Goal: Transaction & Acquisition: Book appointment/travel/reservation

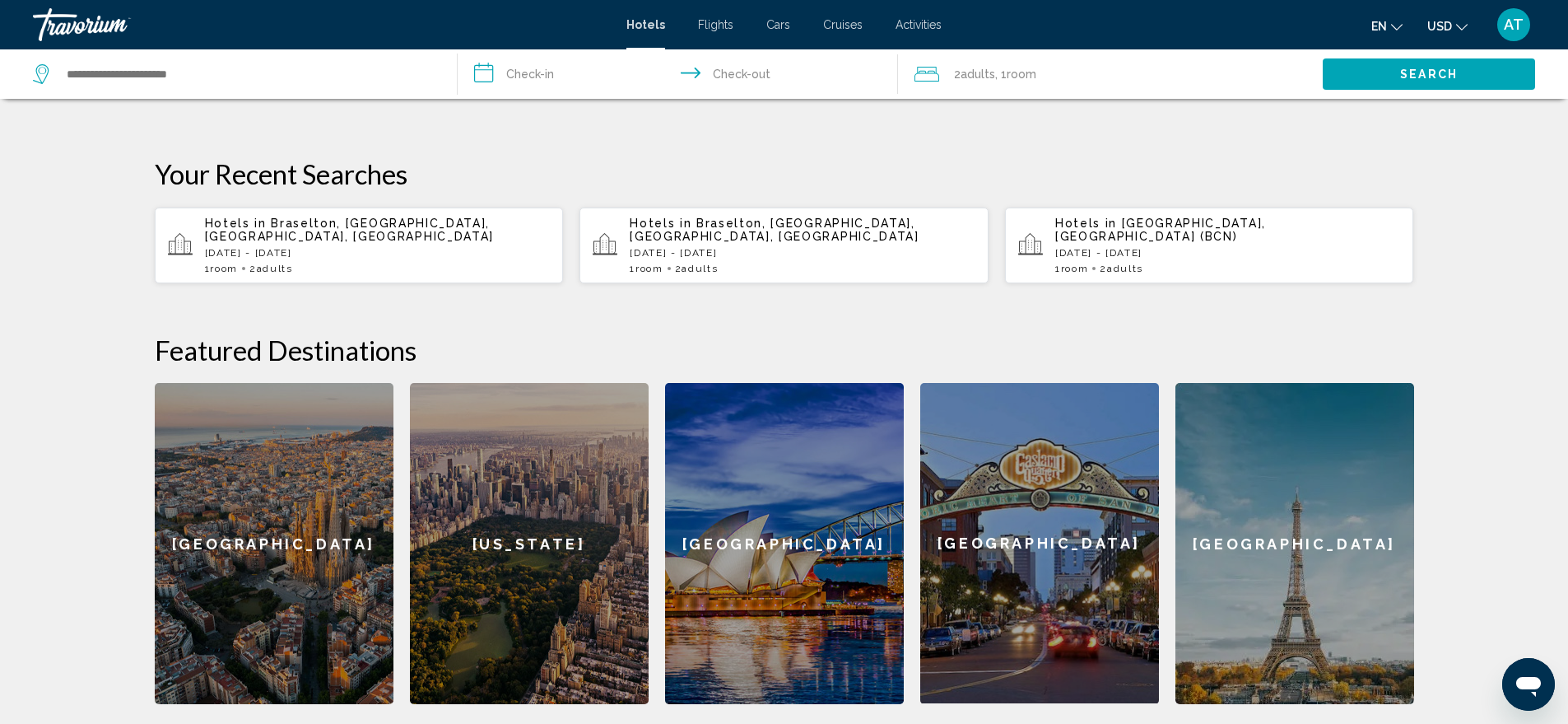
scroll to position [622, 0]
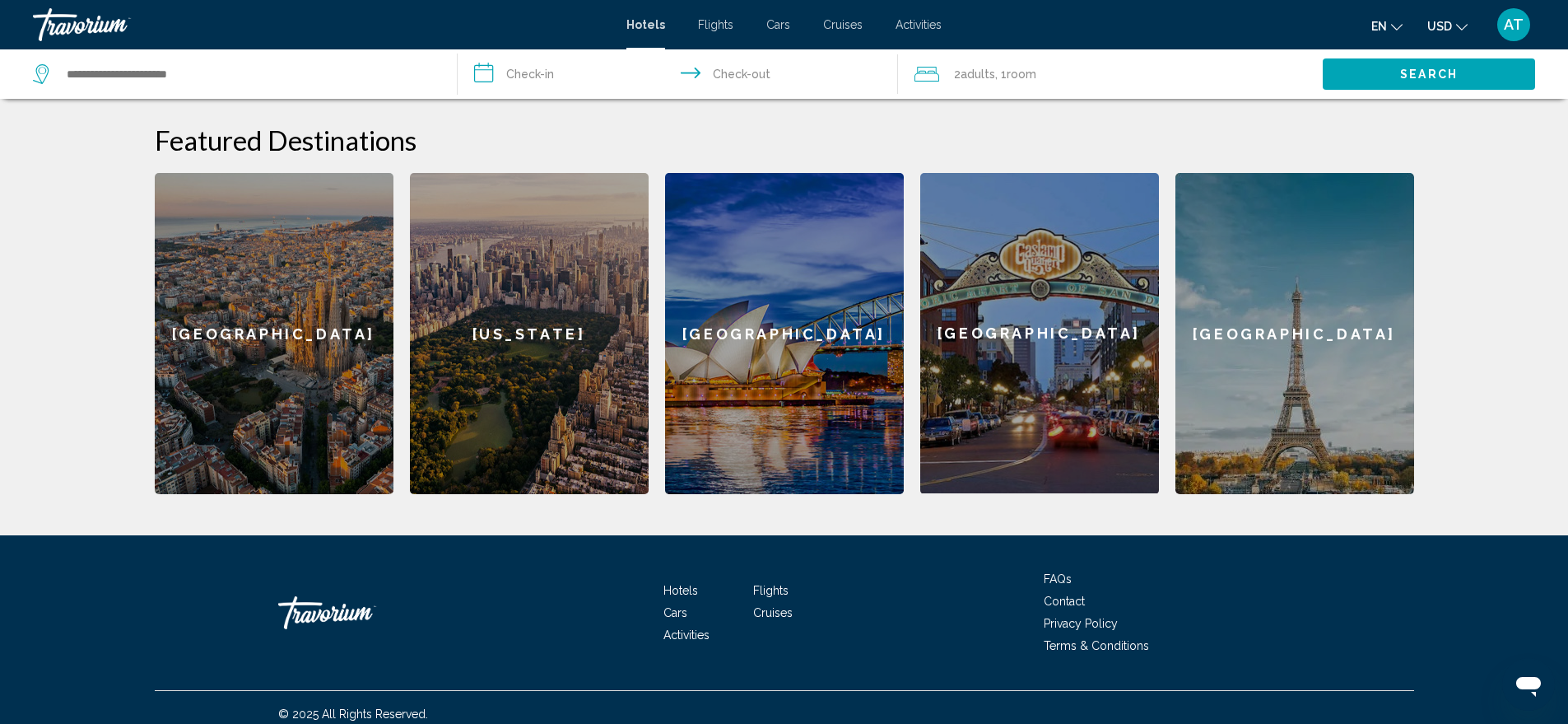
click at [773, 606] on span "Cruises" at bounding box center [773, 612] width 40 height 14
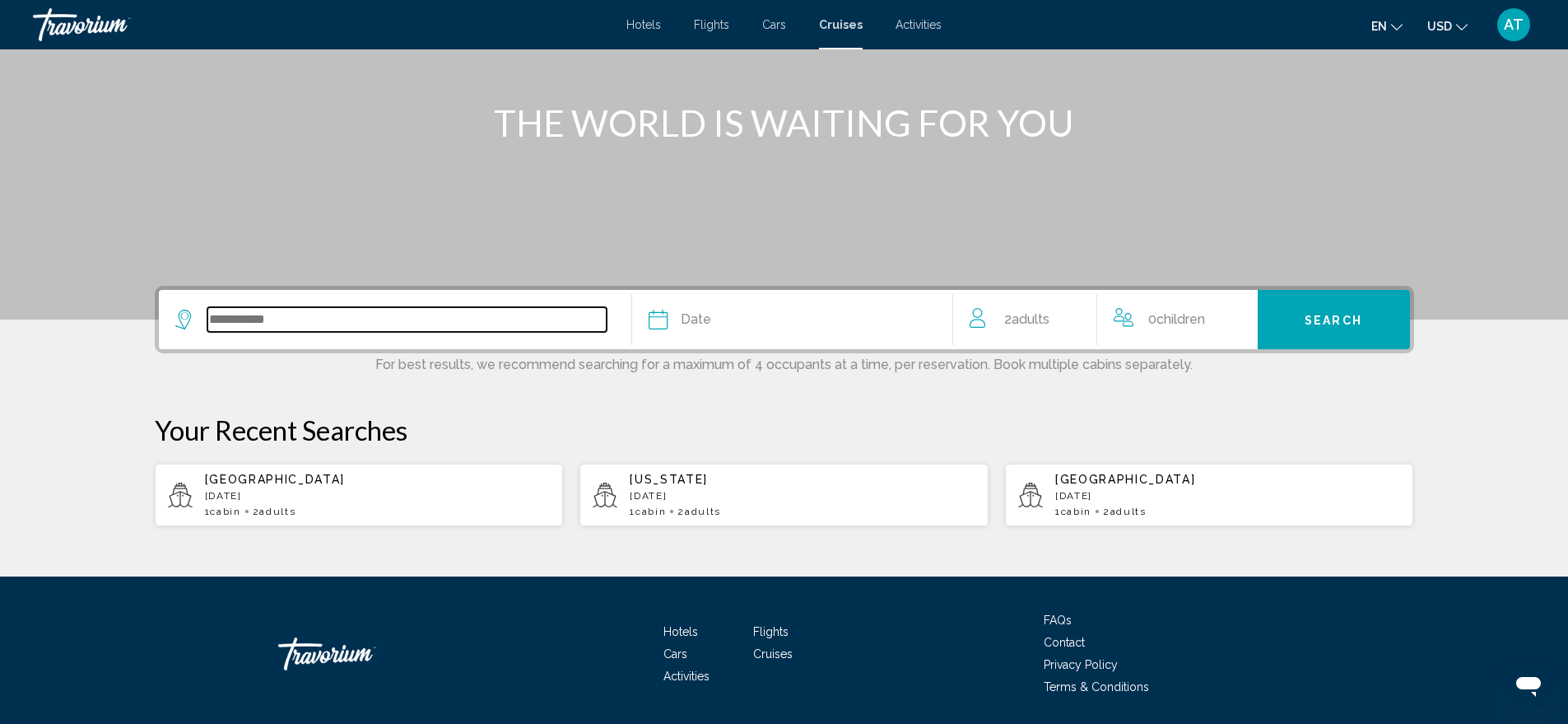
click at [402, 320] on input "Search widget" at bounding box center [408, 319] width 399 height 24
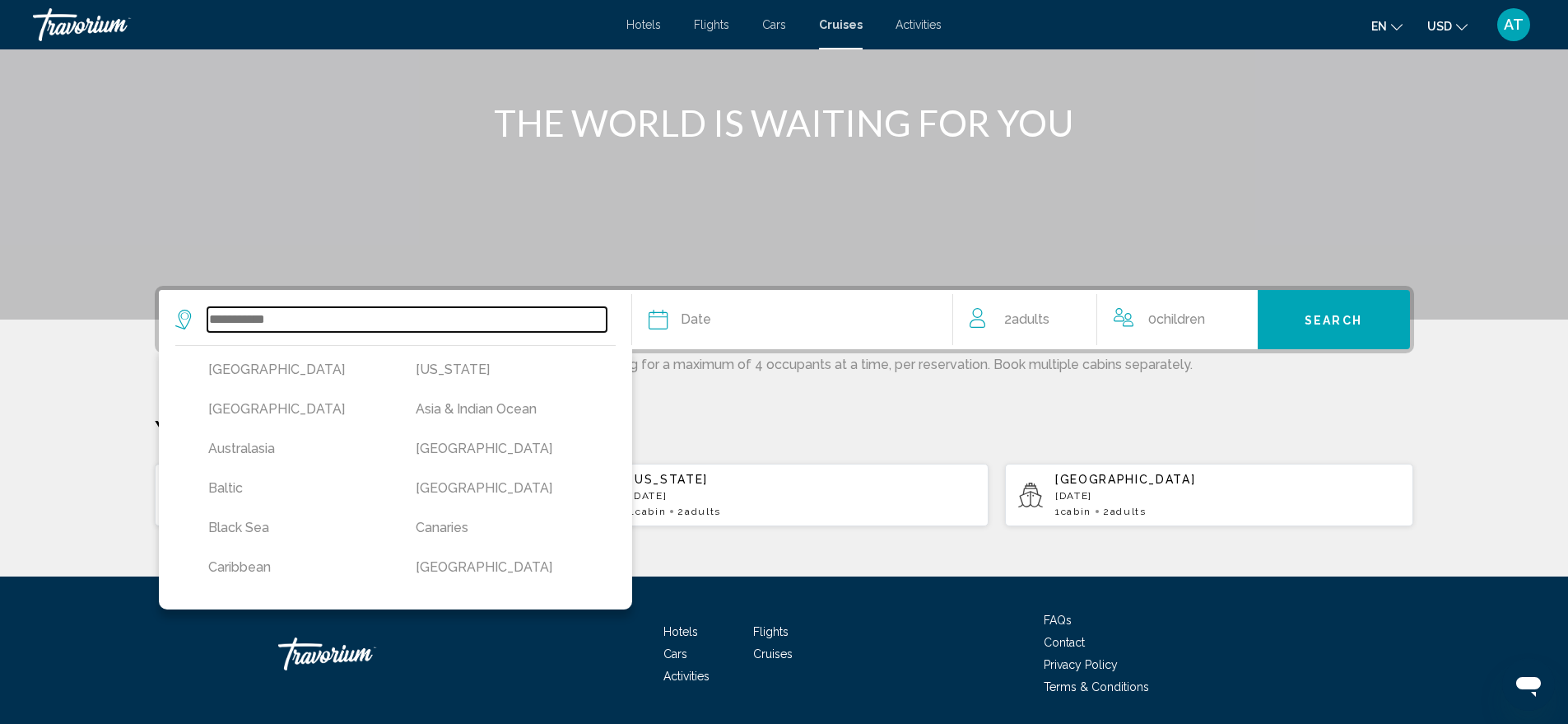
scroll to position [229, 0]
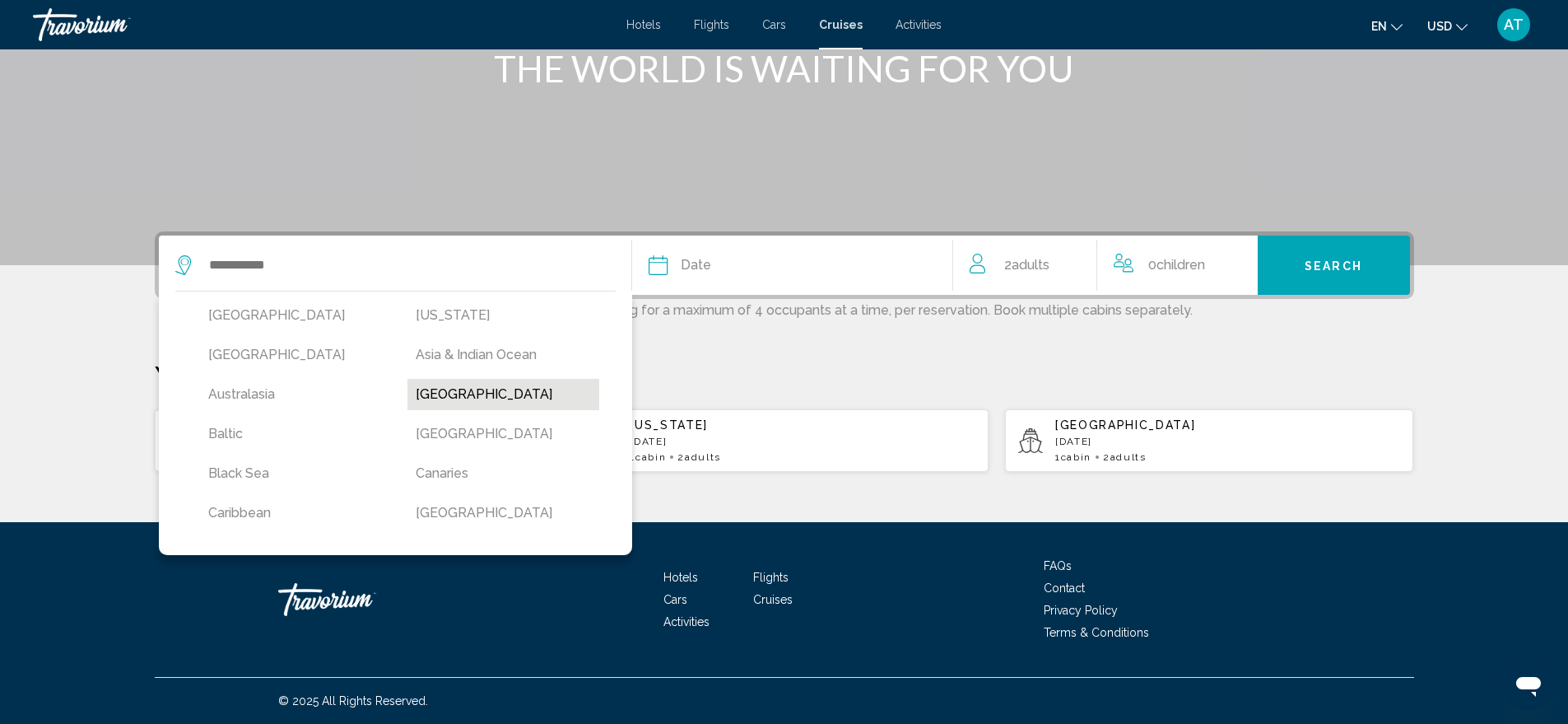
click at [443, 384] on button "[GEOGRAPHIC_DATA]" at bounding box center [503, 394] width 192 height 32
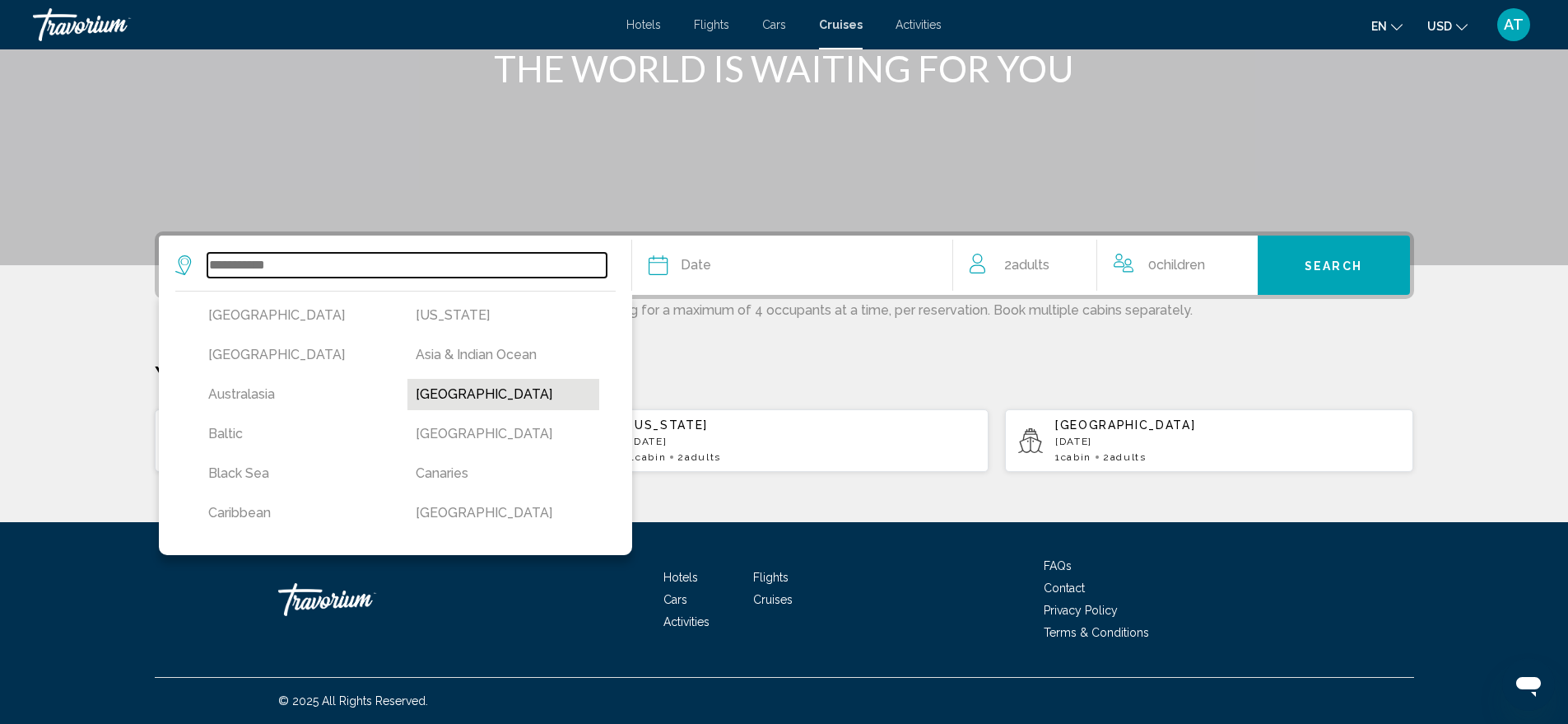
type input "*******"
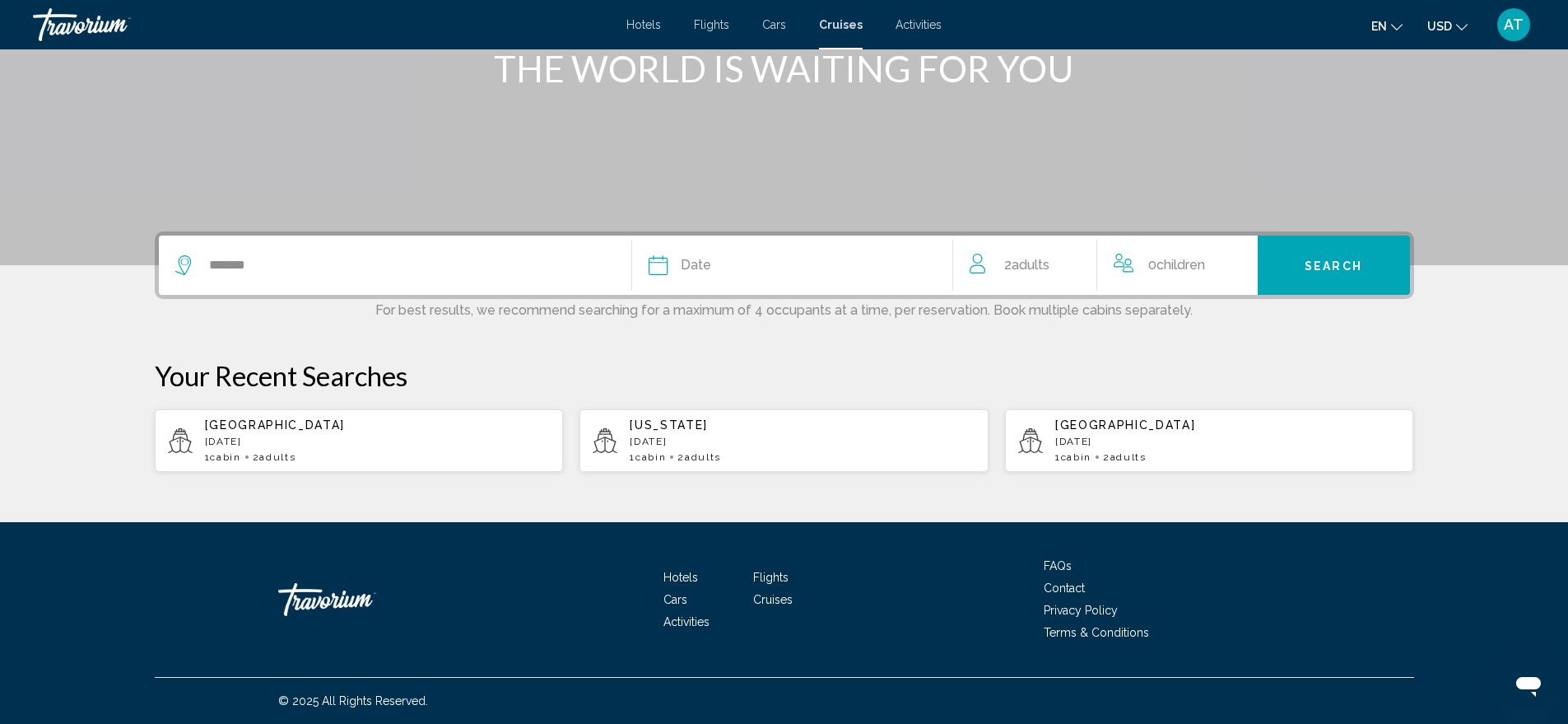
click at [696, 259] on span "Date" at bounding box center [696, 266] width 31 height 24
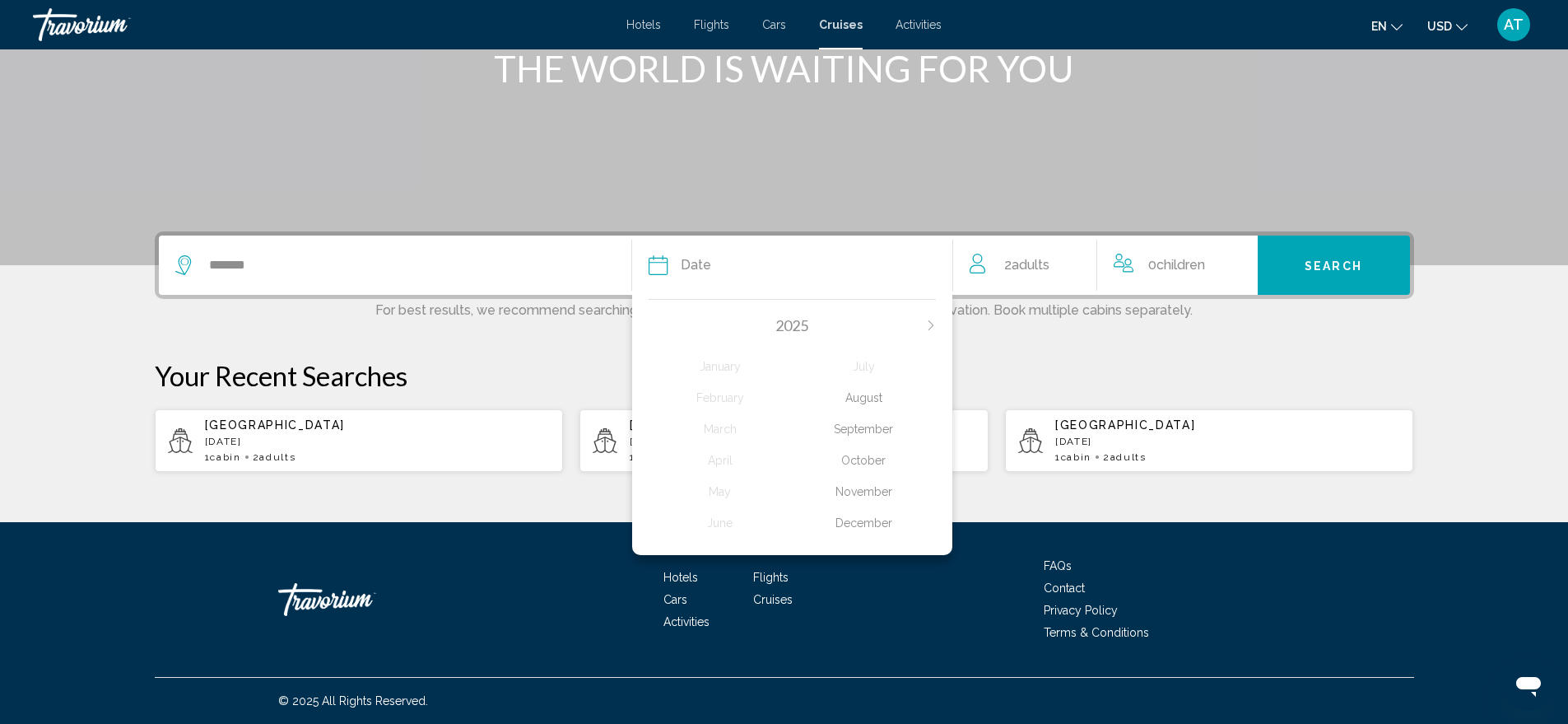
click at [878, 495] on div "November" at bounding box center [863, 491] width 144 height 30
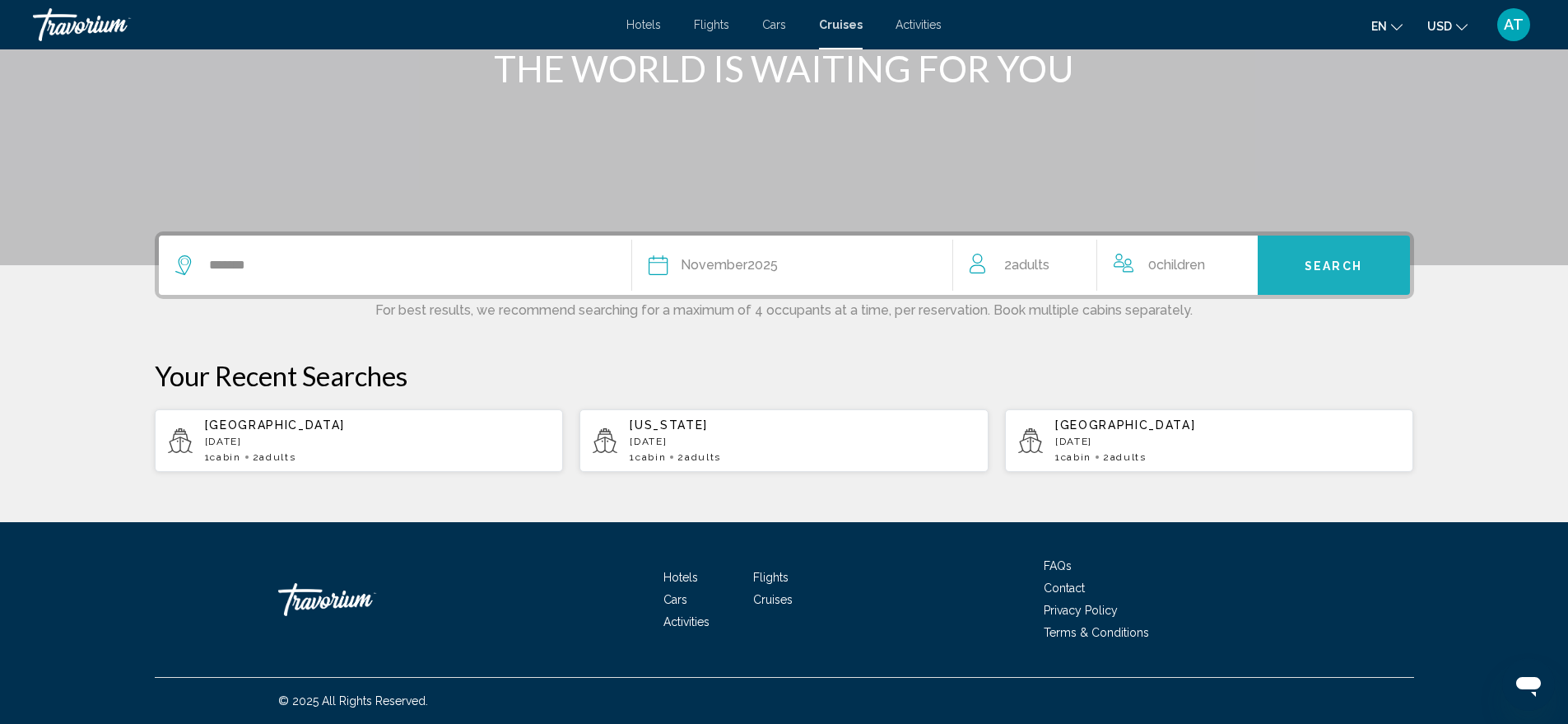
click at [1336, 250] on button "Search" at bounding box center [1334, 266] width 153 height 60
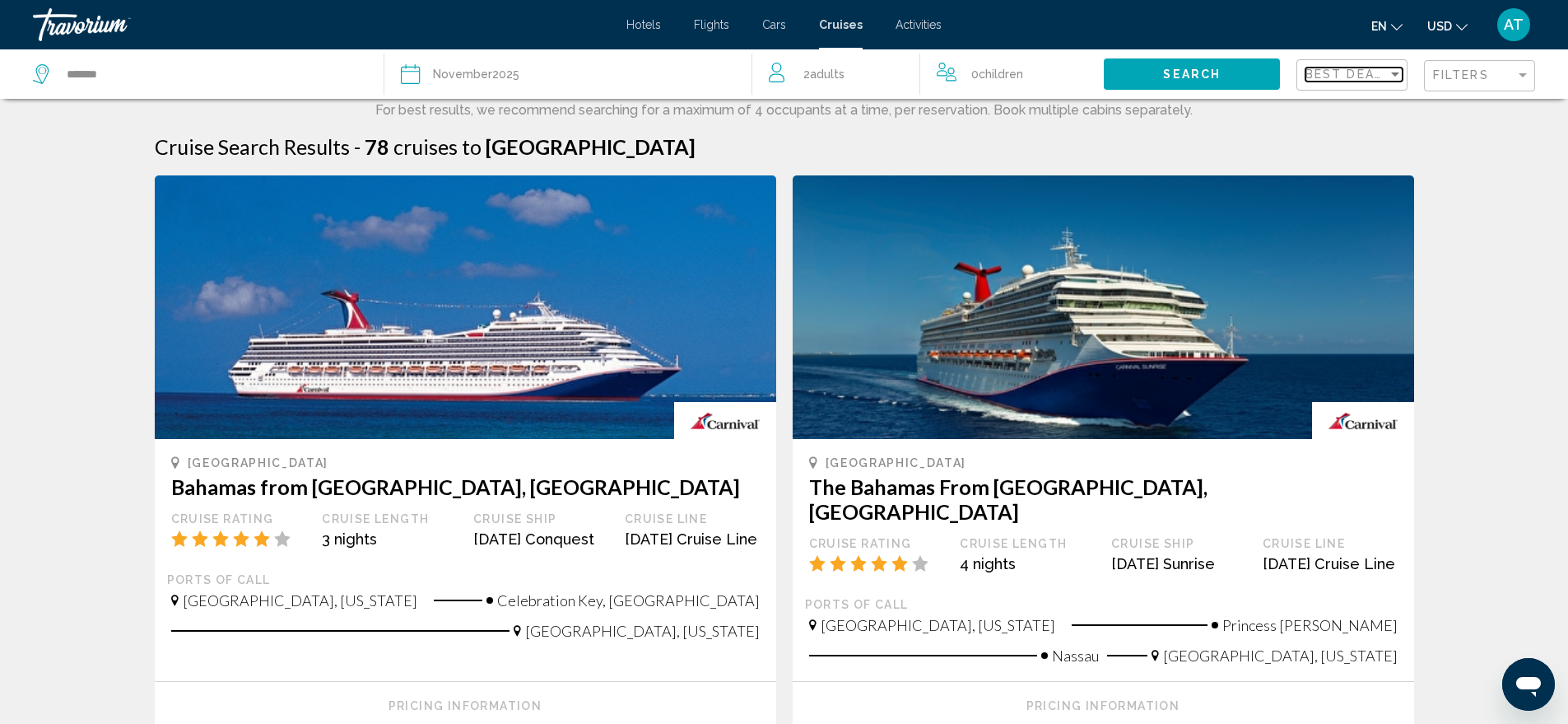
click at [1379, 74] on span "Best Deals" at bounding box center [1349, 74] width 87 height 14
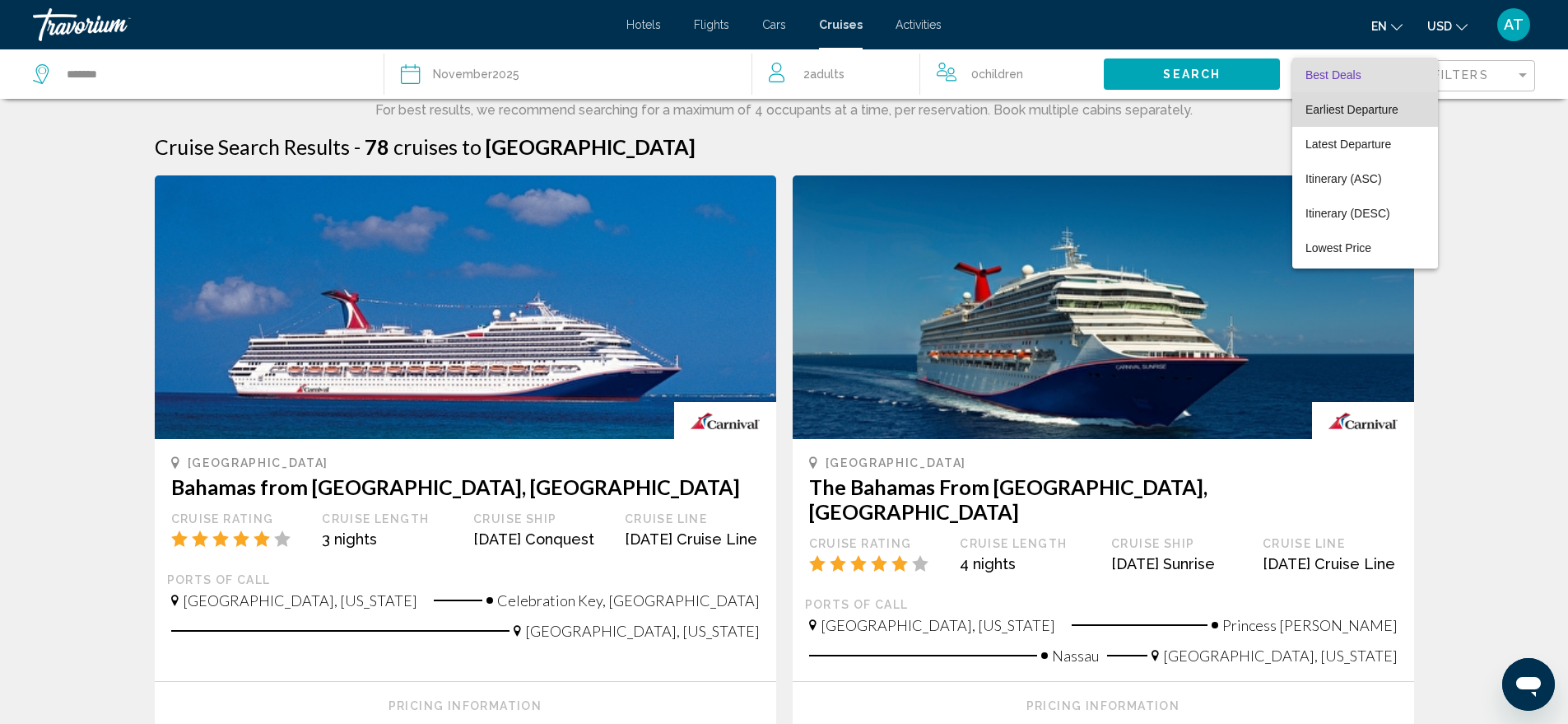
click at [1371, 111] on span "Earliest Departure" at bounding box center [1352, 109] width 93 height 14
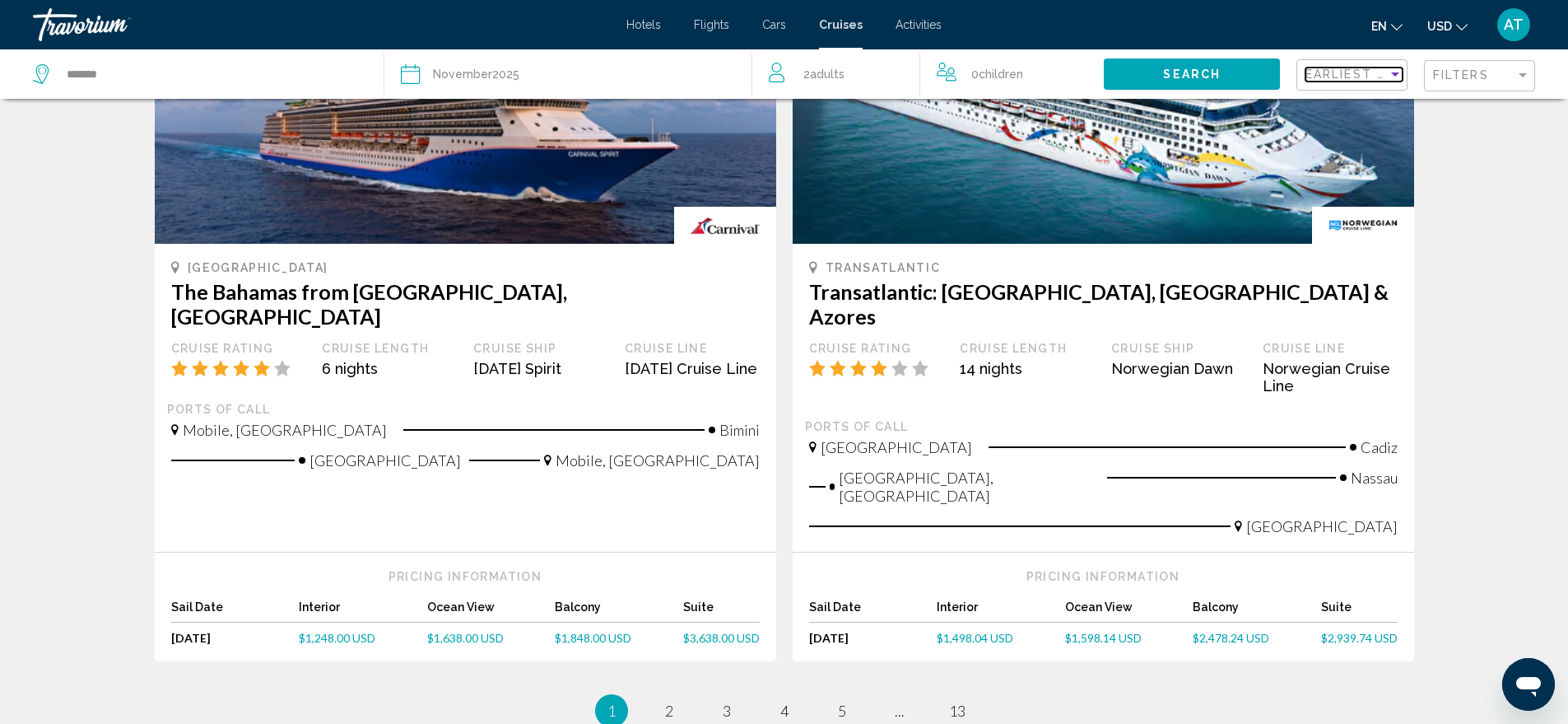
scroll to position [1773, 0]
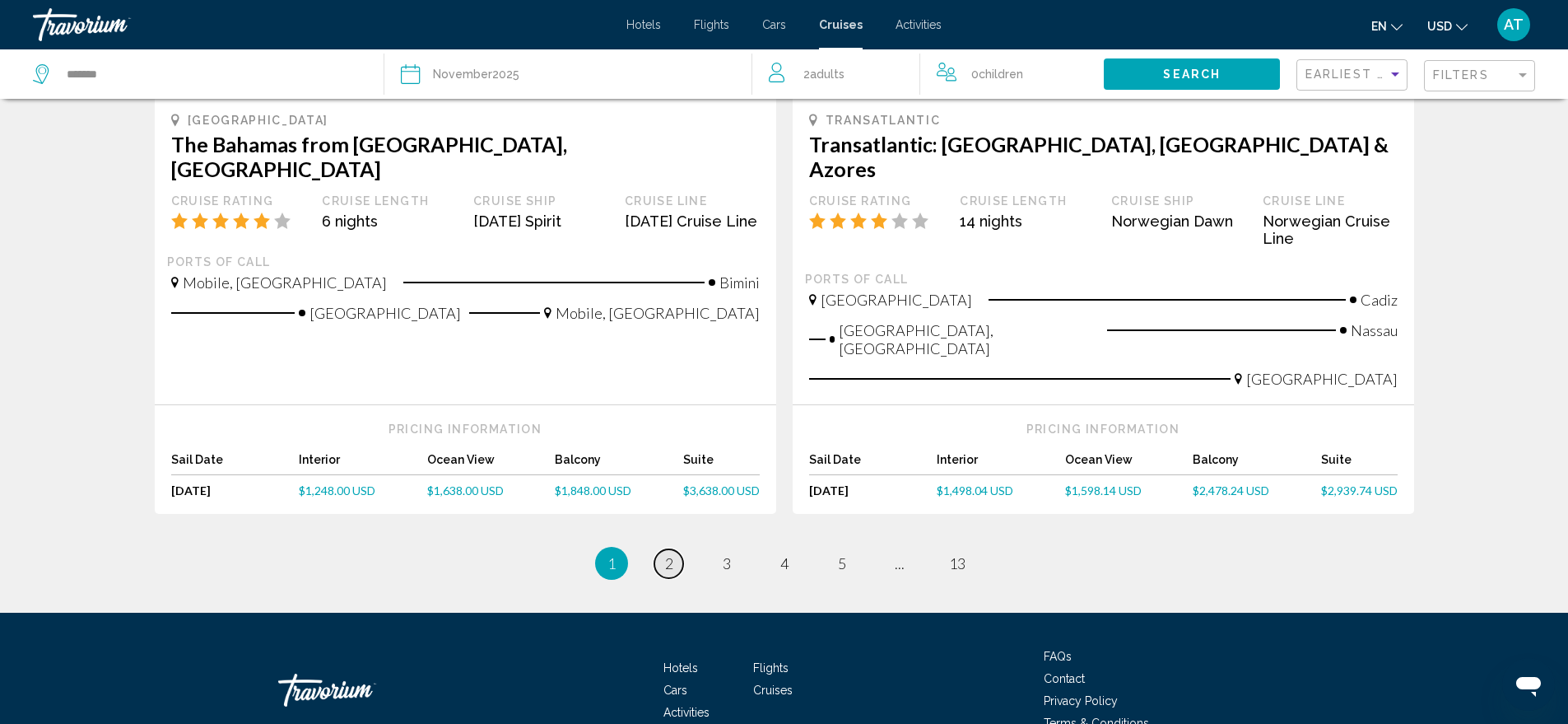
click at [671, 554] on span "2" at bounding box center [669, 563] width 8 height 18
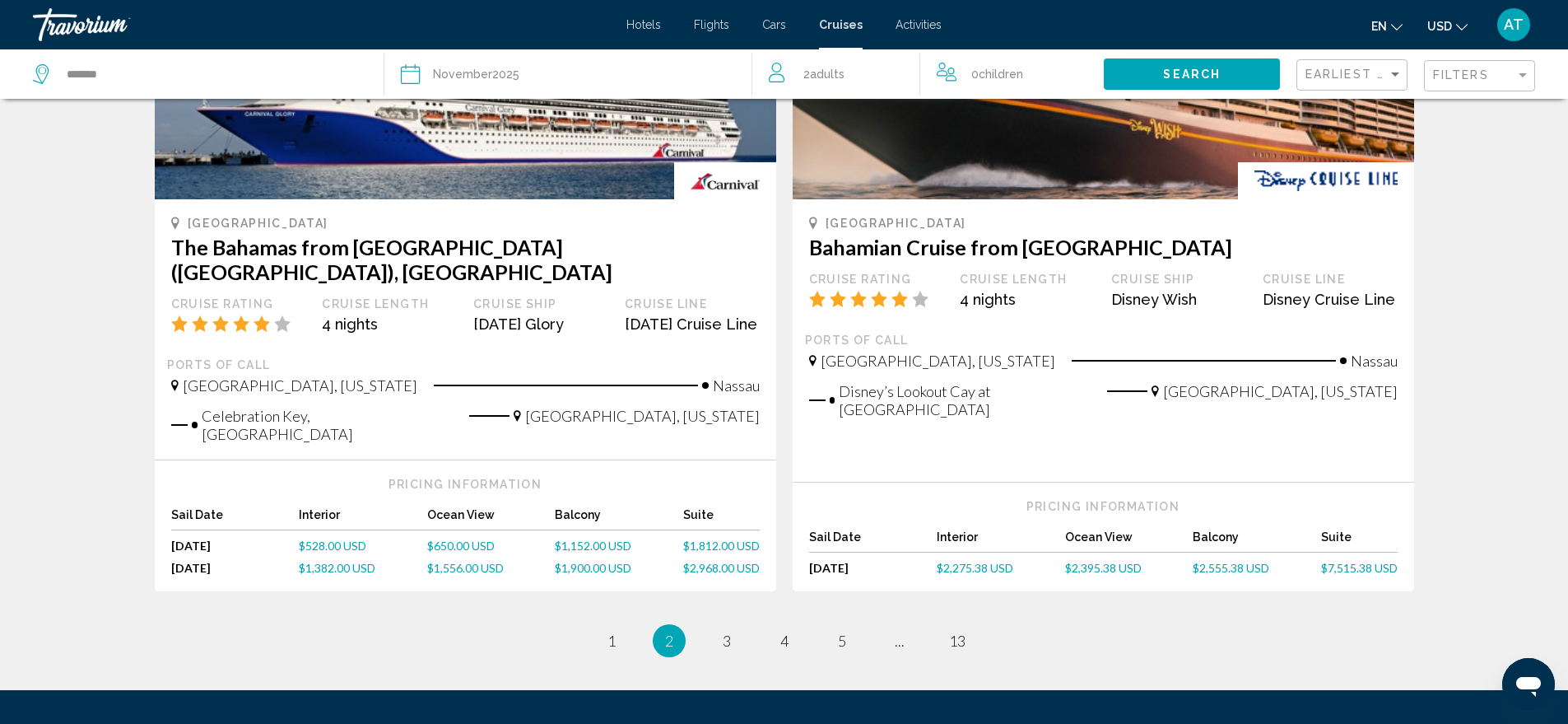
scroll to position [1813, 0]
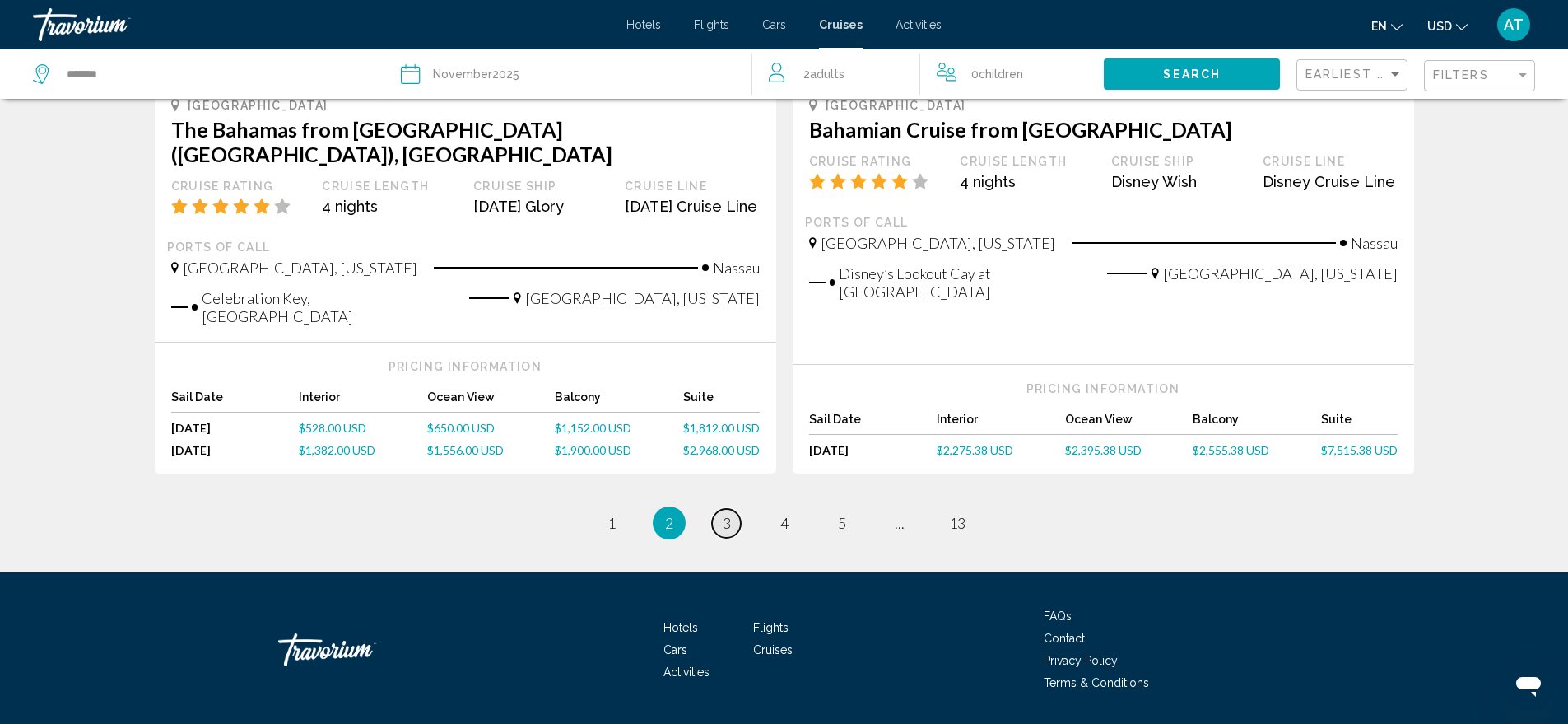
click at [724, 513] on span "3" at bounding box center [727, 522] width 8 height 18
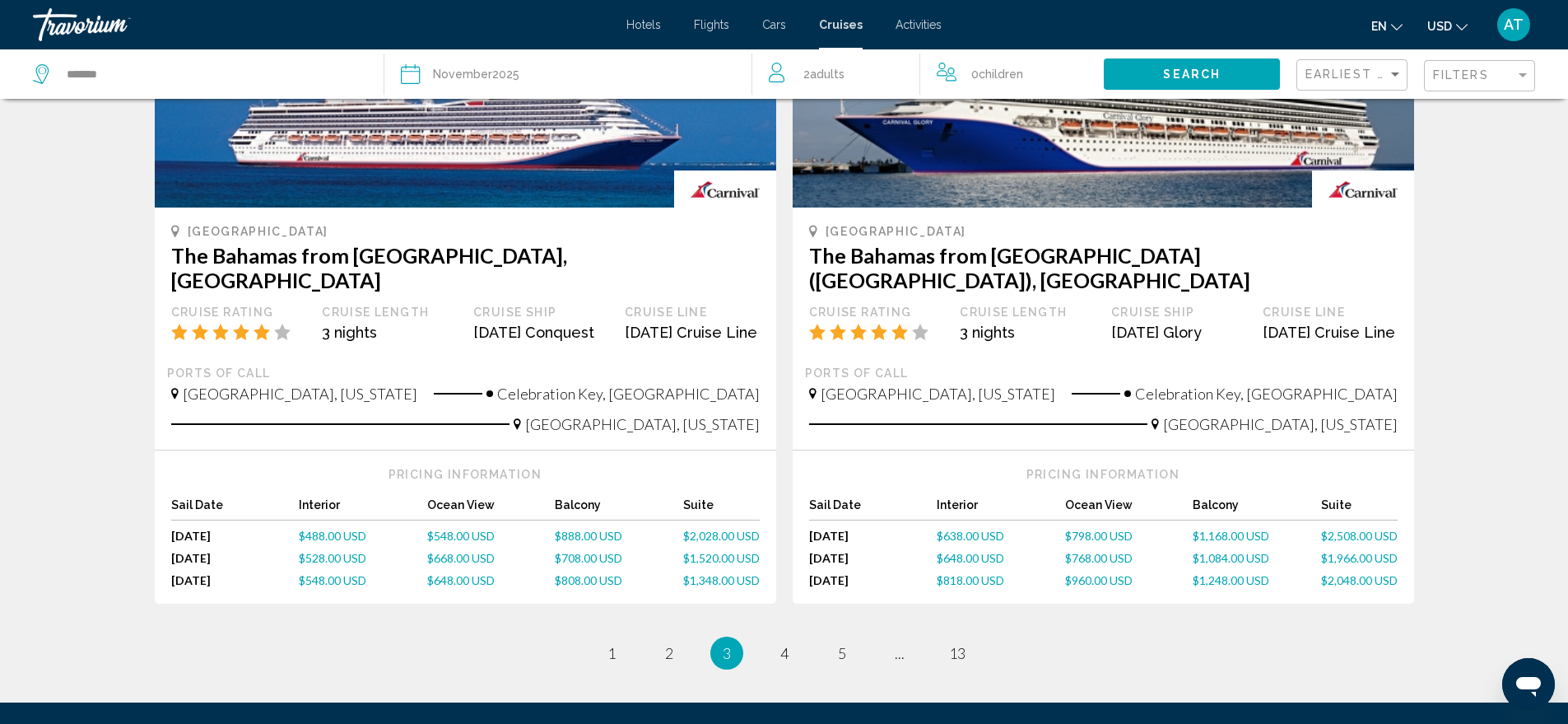
scroll to position [1647, 0]
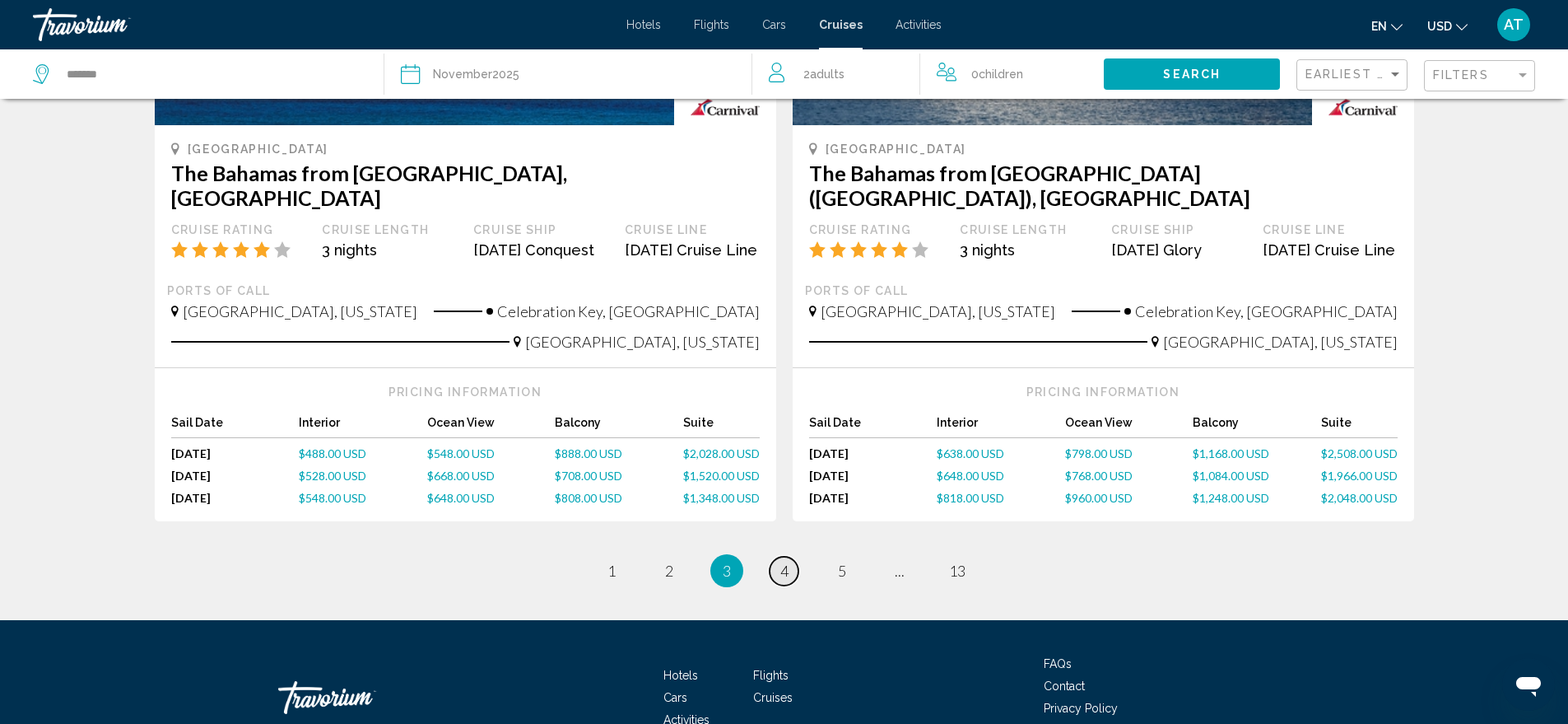
click at [779, 557] on link "page 4" at bounding box center [784, 571] width 29 height 29
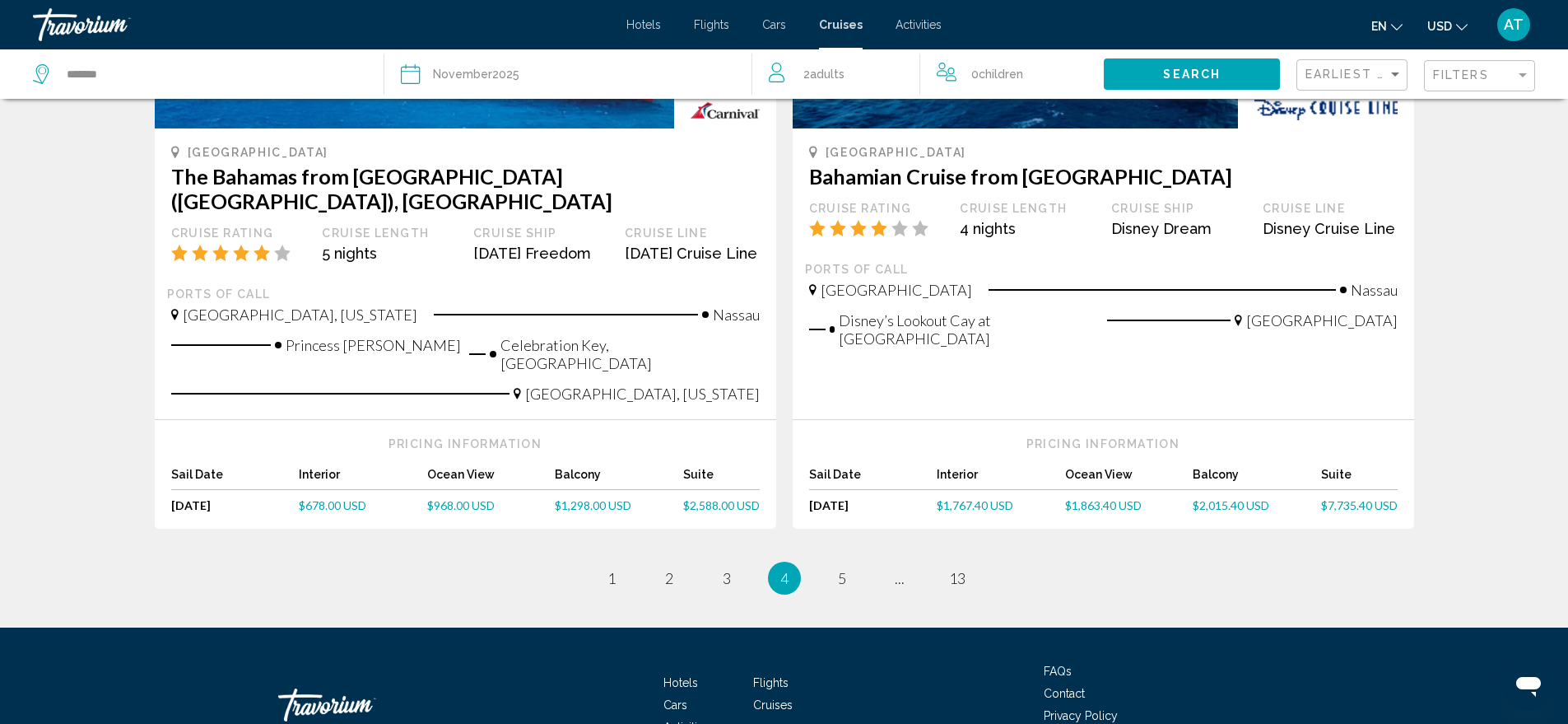
scroll to position [1787, 0]
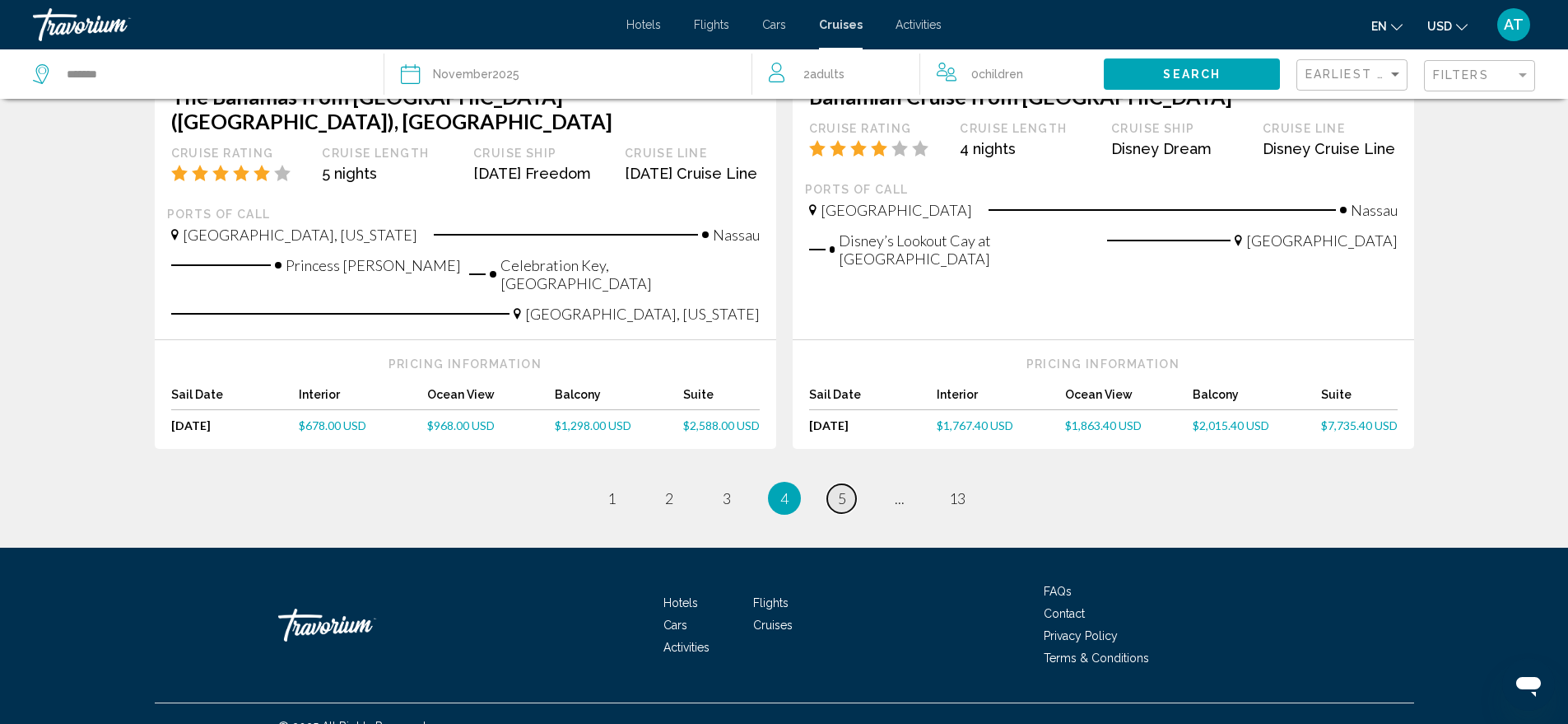
click at [844, 489] on span "5" at bounding box center [841, 498] width 8 height 18
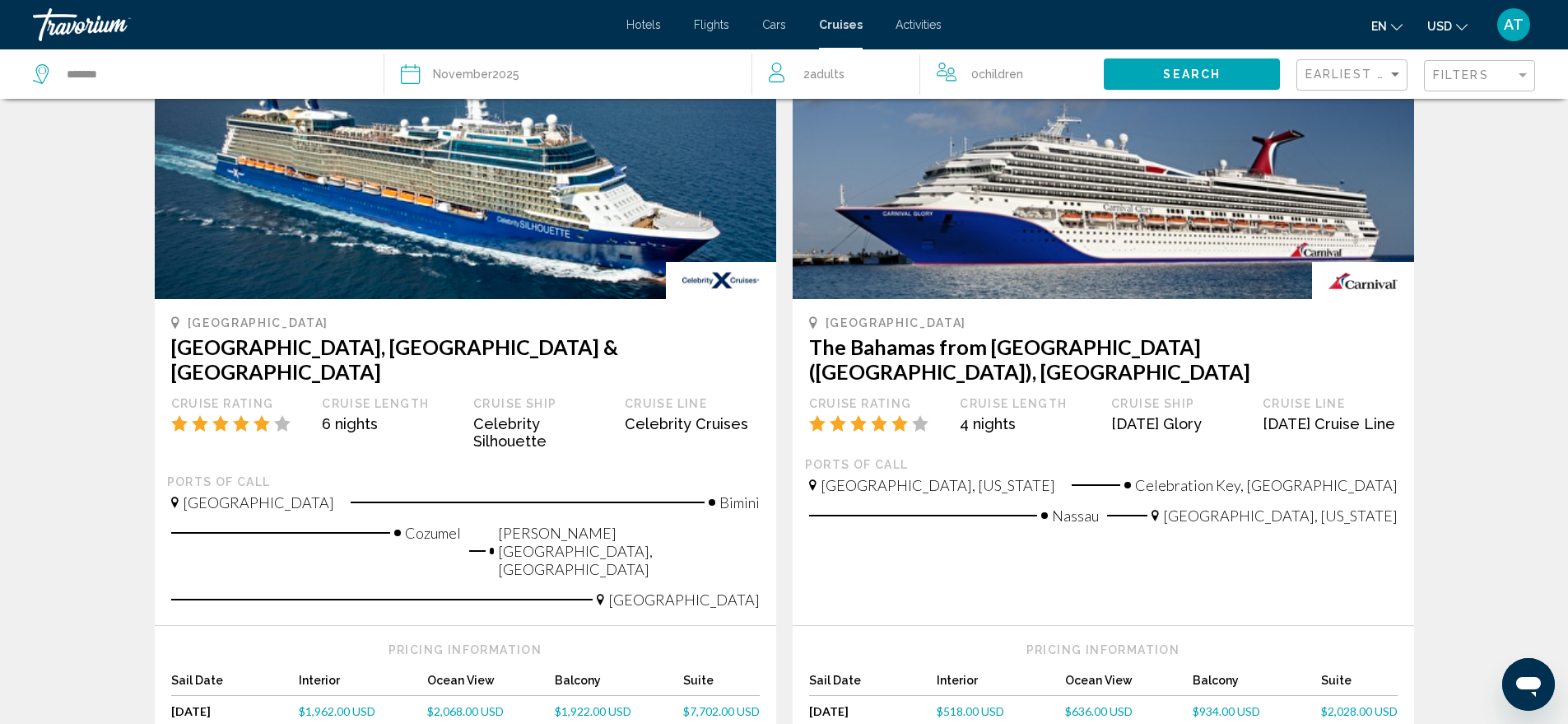
scroll to position [988, 0]
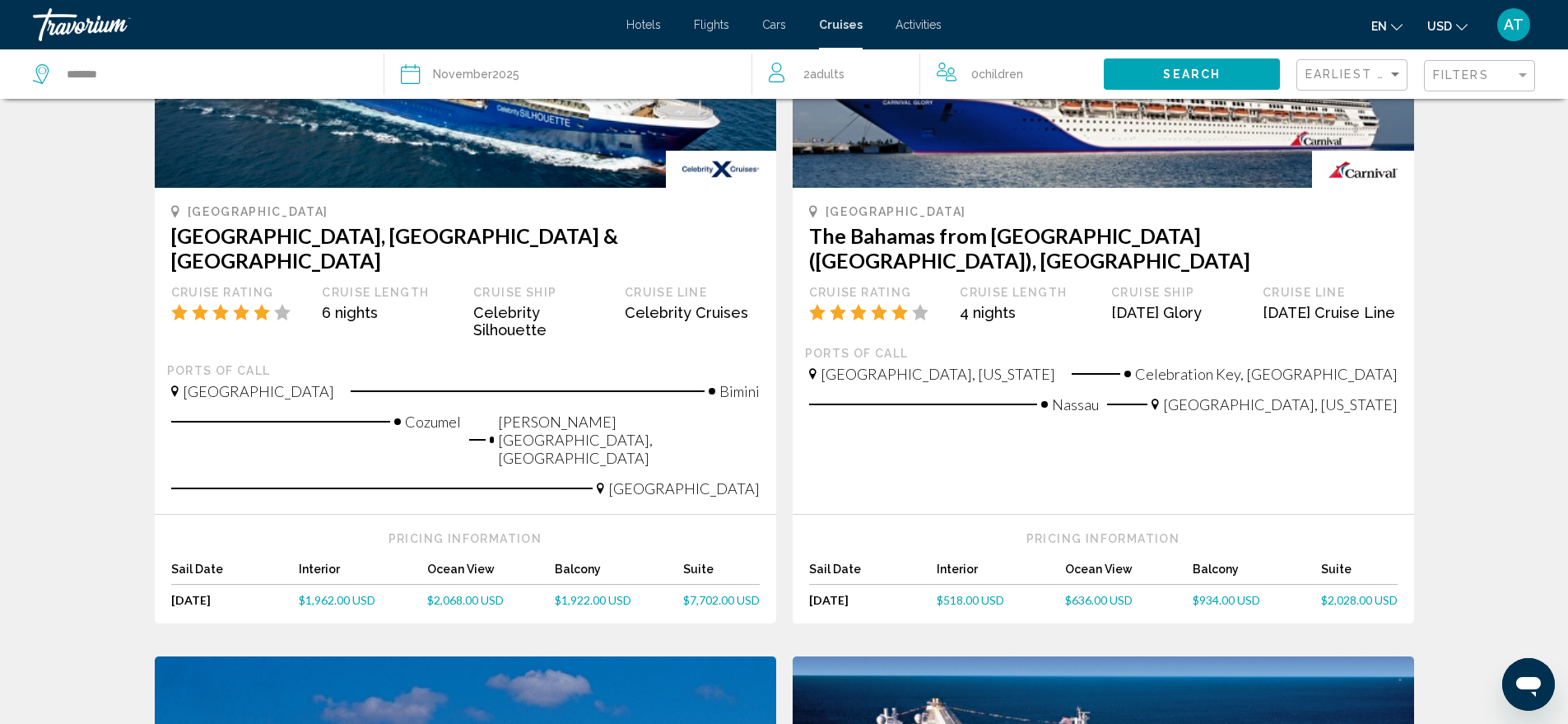
click at [1102, 593] on span "$636.00 USD" at bounding box center [1099, 599] width 68 height 14
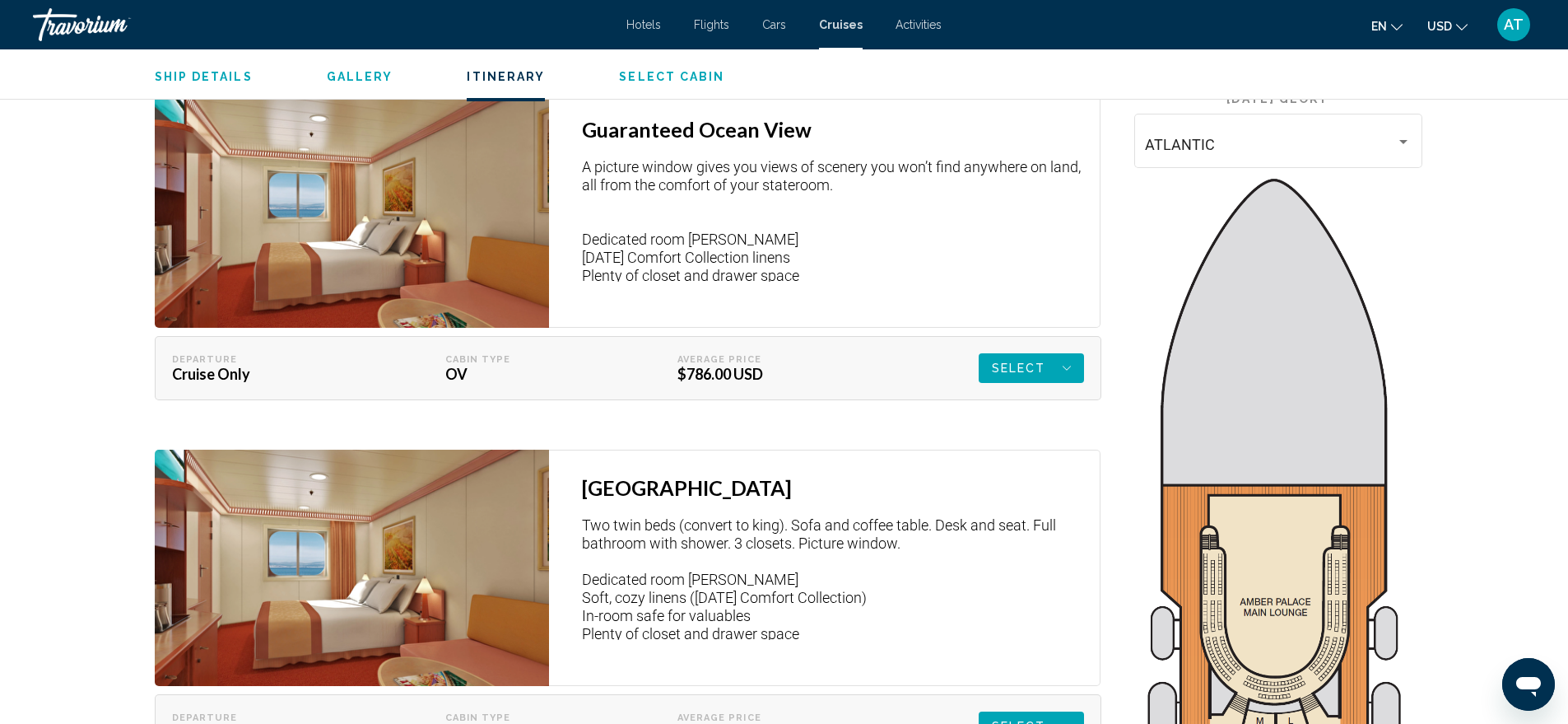
scroll to position [2429, 0]
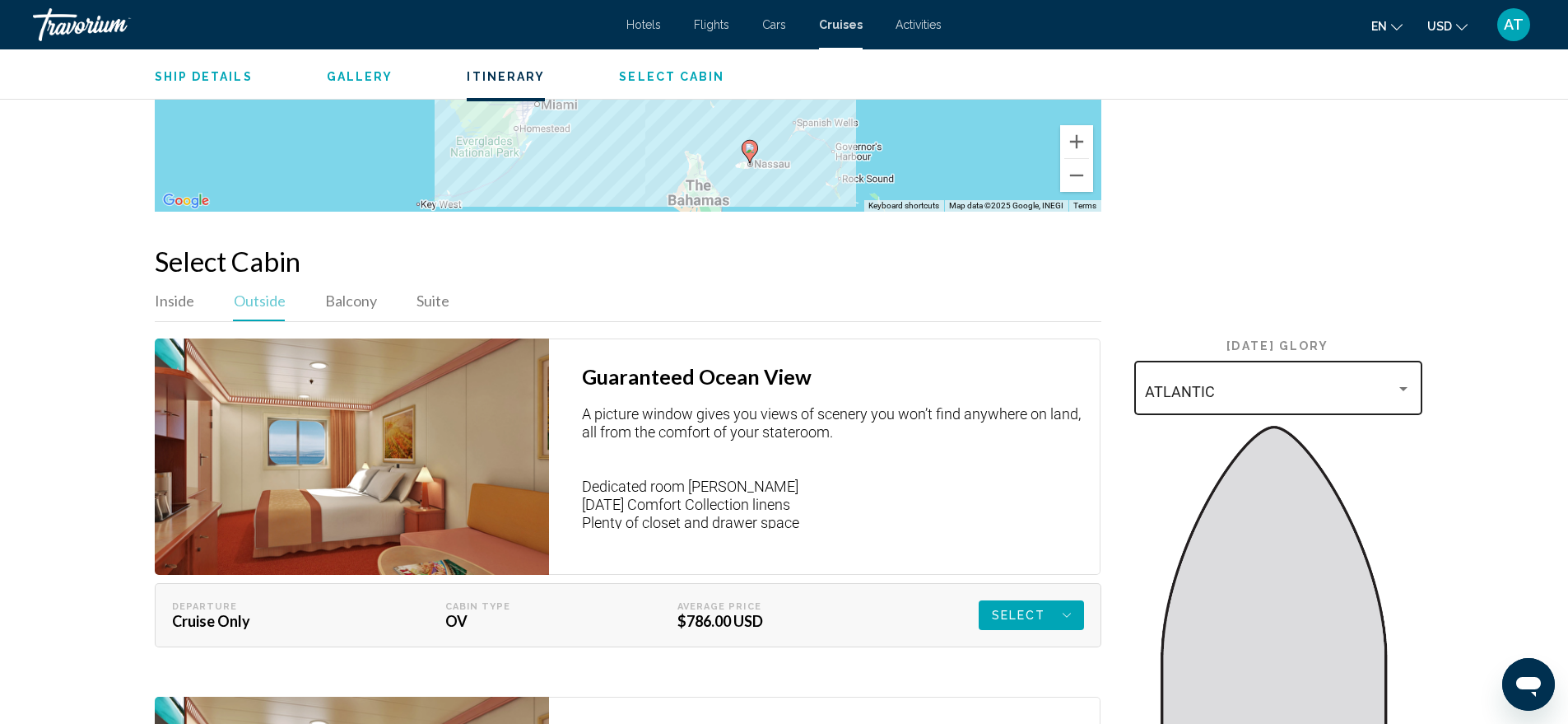
click at [1397, 365] on div "ATLANTIC" at bounding box center [1278, 385] width 266 height 59
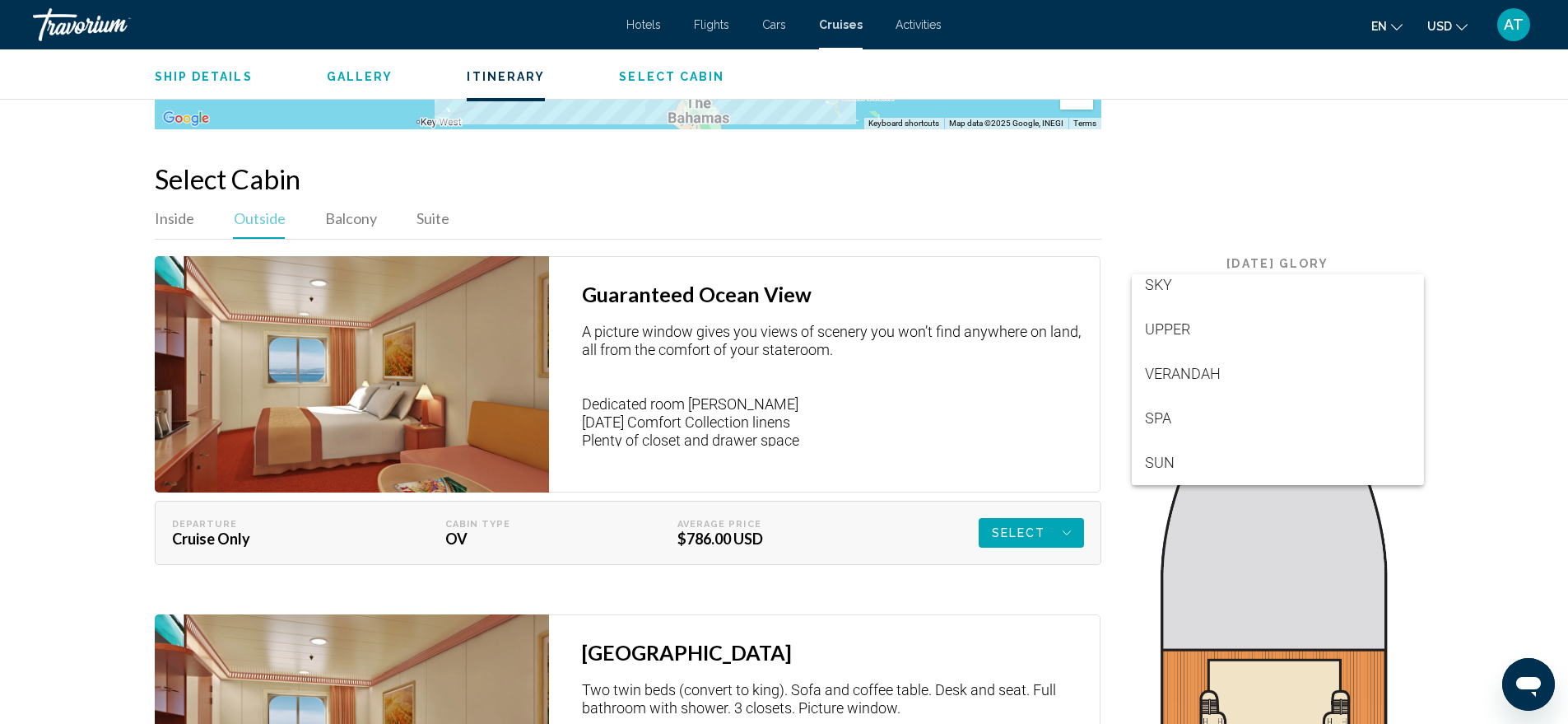
scroll to position [87, 0]
click at [1495, 300] on div at bounding box center [784, 362] width 1568 height 724
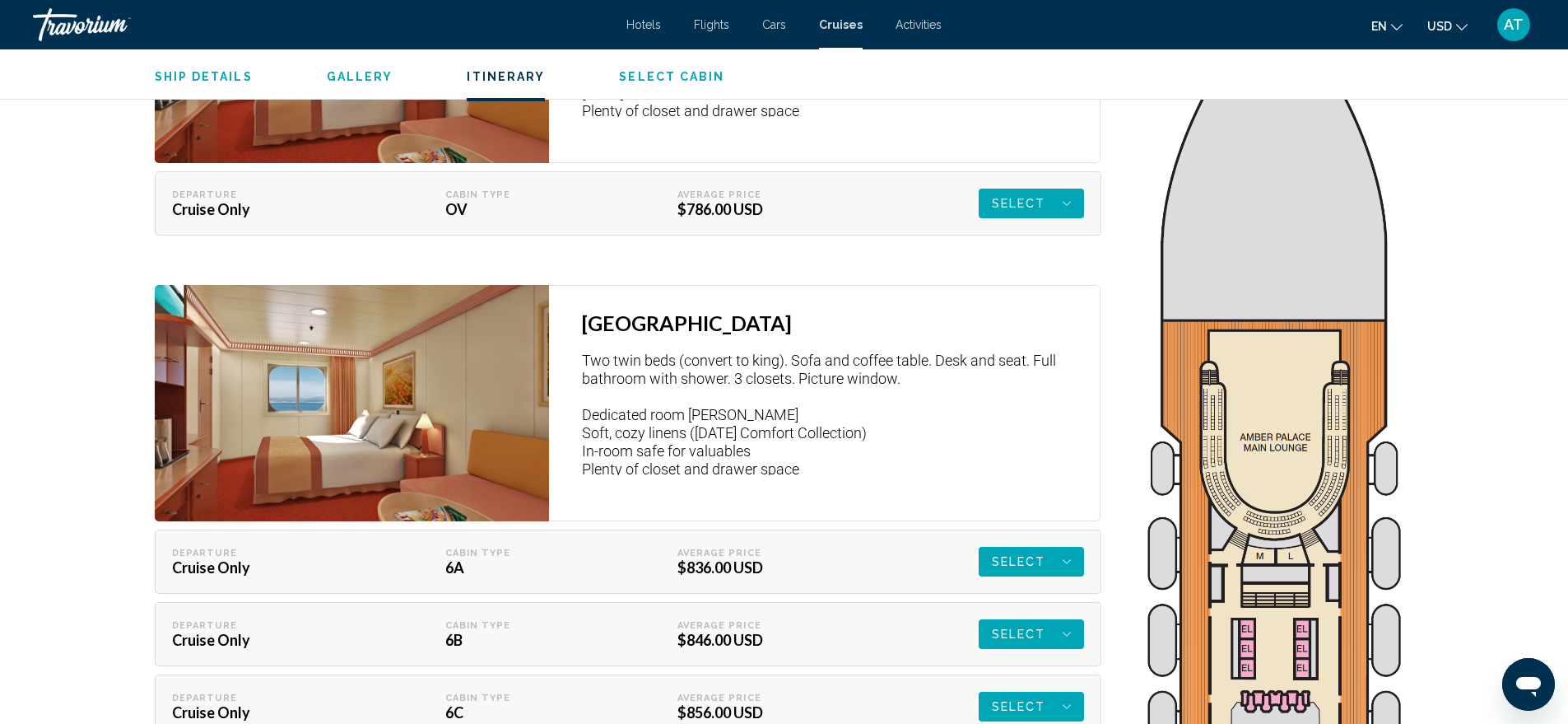
scroll to position [2675, 0]
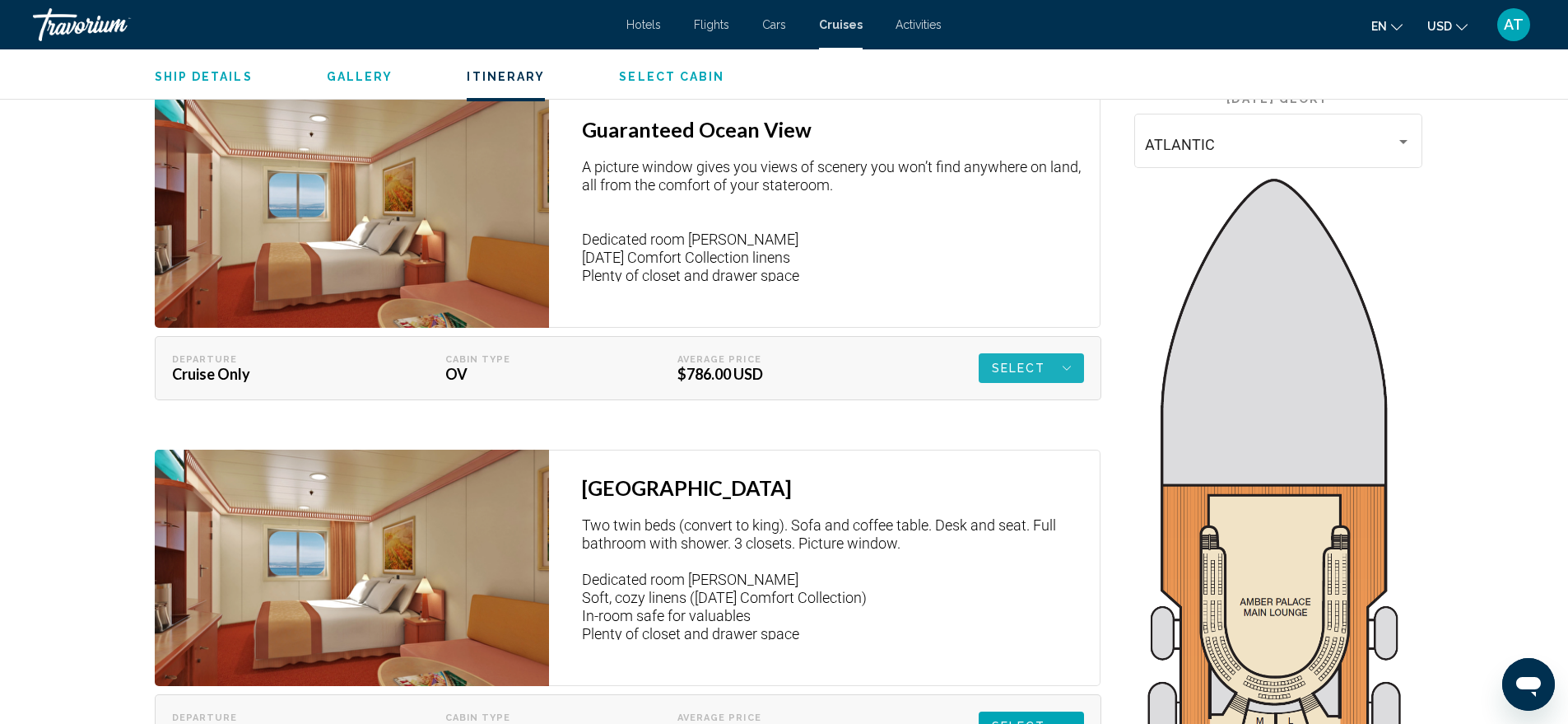
click at [1069, 363] on icon "Main content" at bounding box center [1066, 368] width 8 height 20
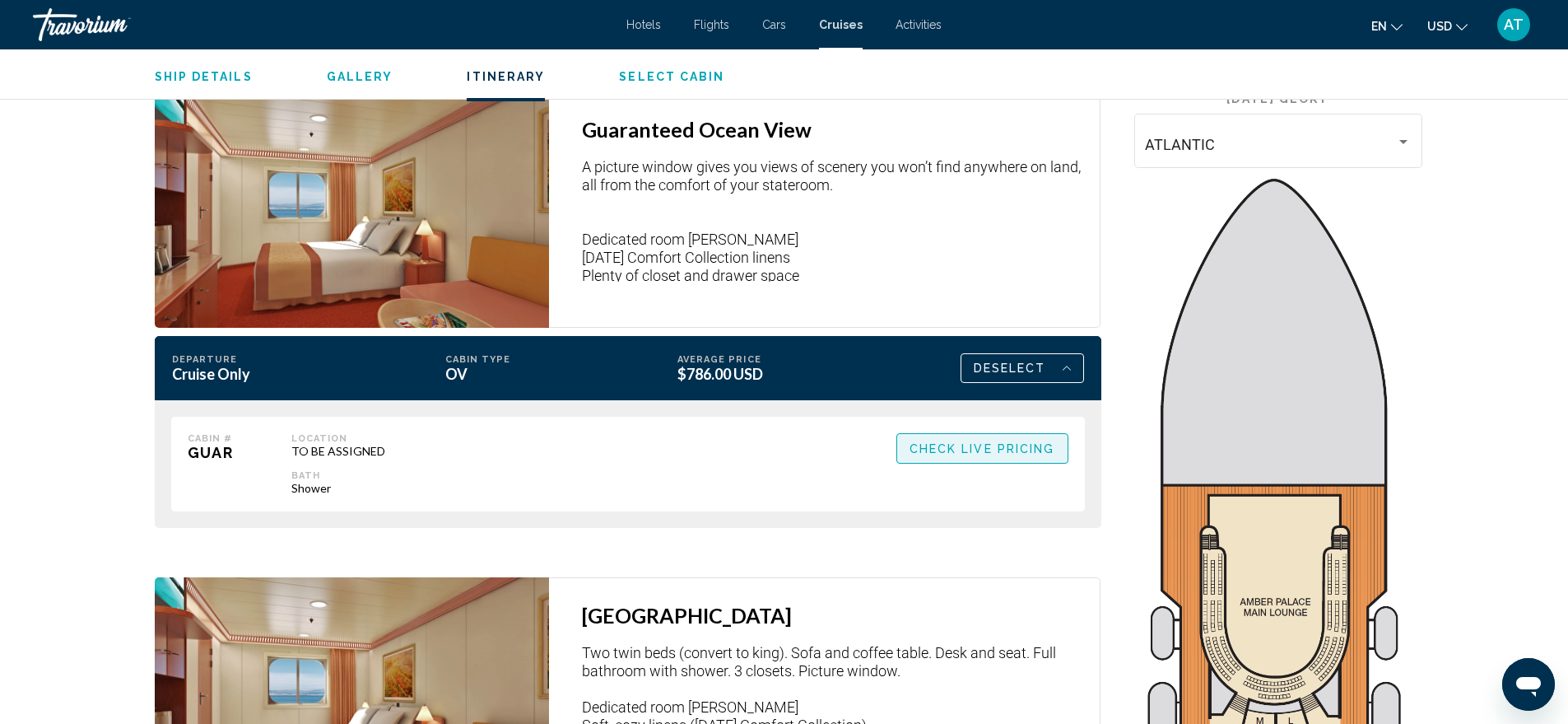
click at [992, 442] on span "Check Live Pricing" at bounding box center [981, 448] width 146 height 14
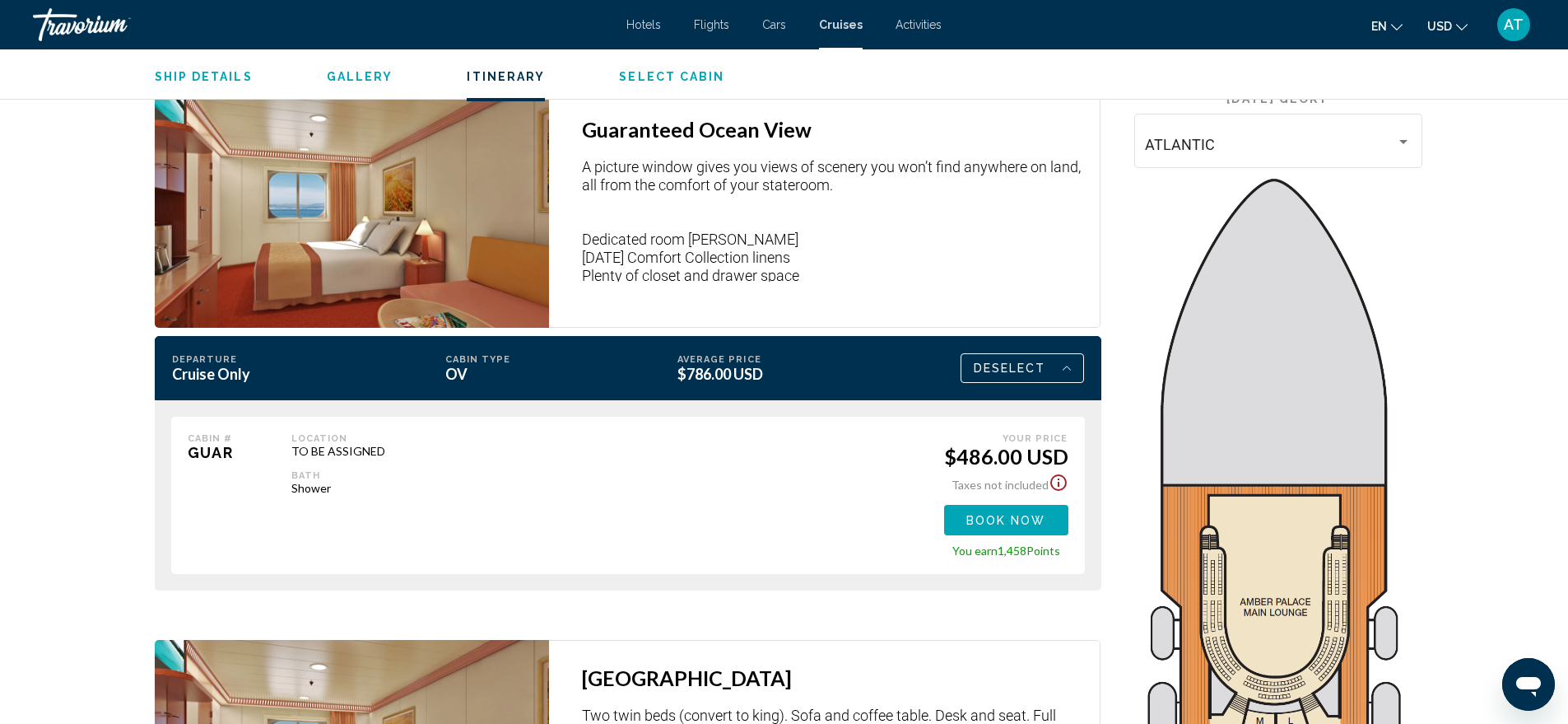
click at [1059, 473] on icon "Show Taxes and Fees disclaimer" at bounding box center [1058, 483] width 20 height 20
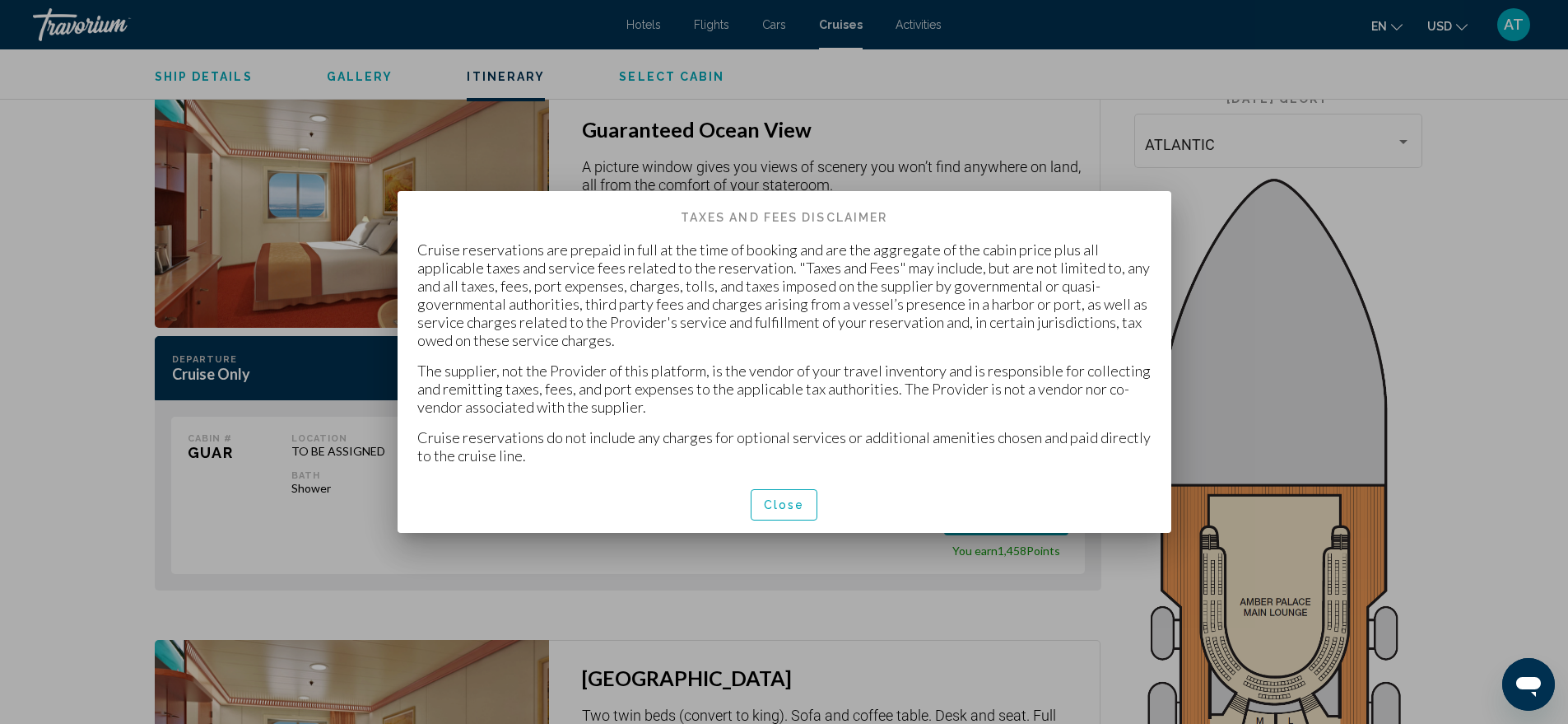
scroll to position [0, 0]
click at [783, 511] on span "Close" at bounding box center [784, 505] width 42 height 14
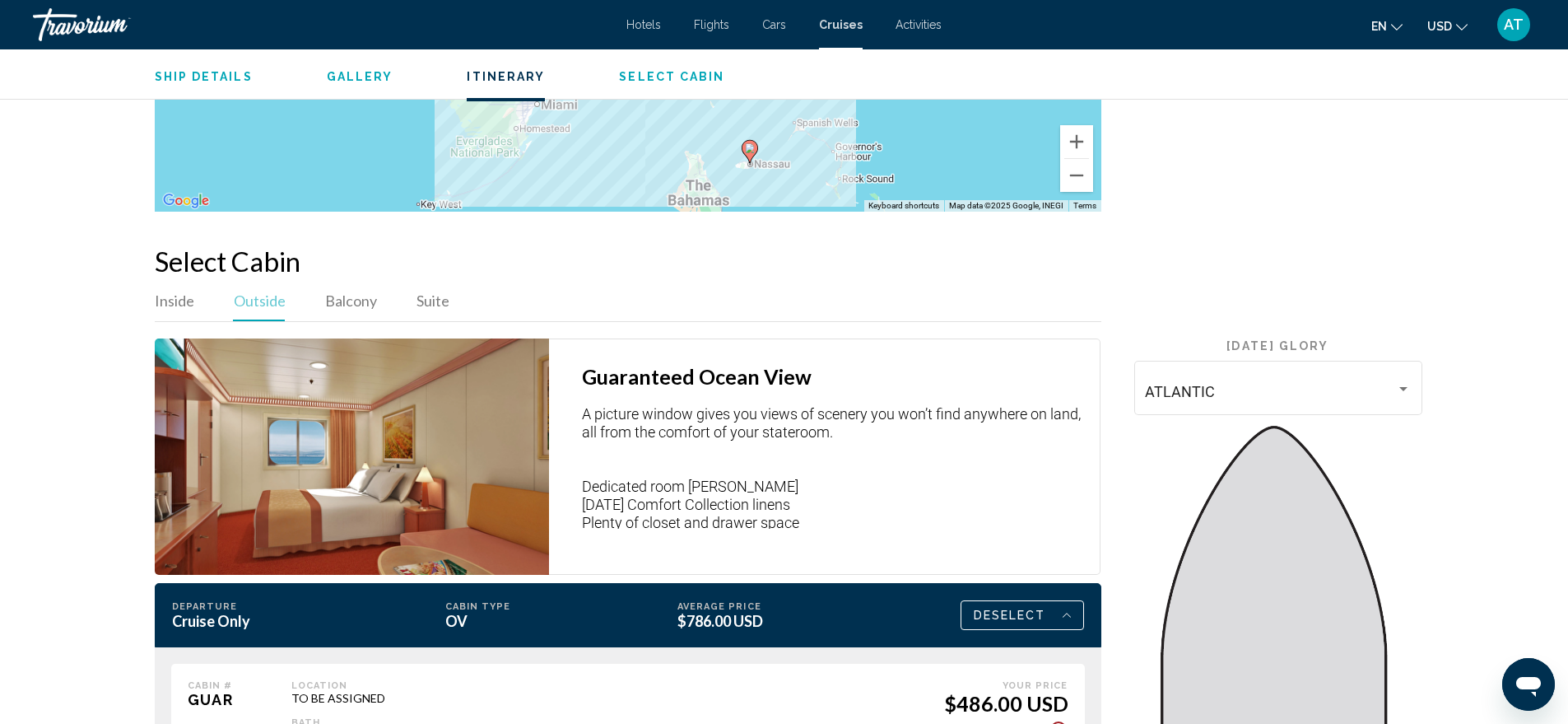
scroll to position [2758, 0]
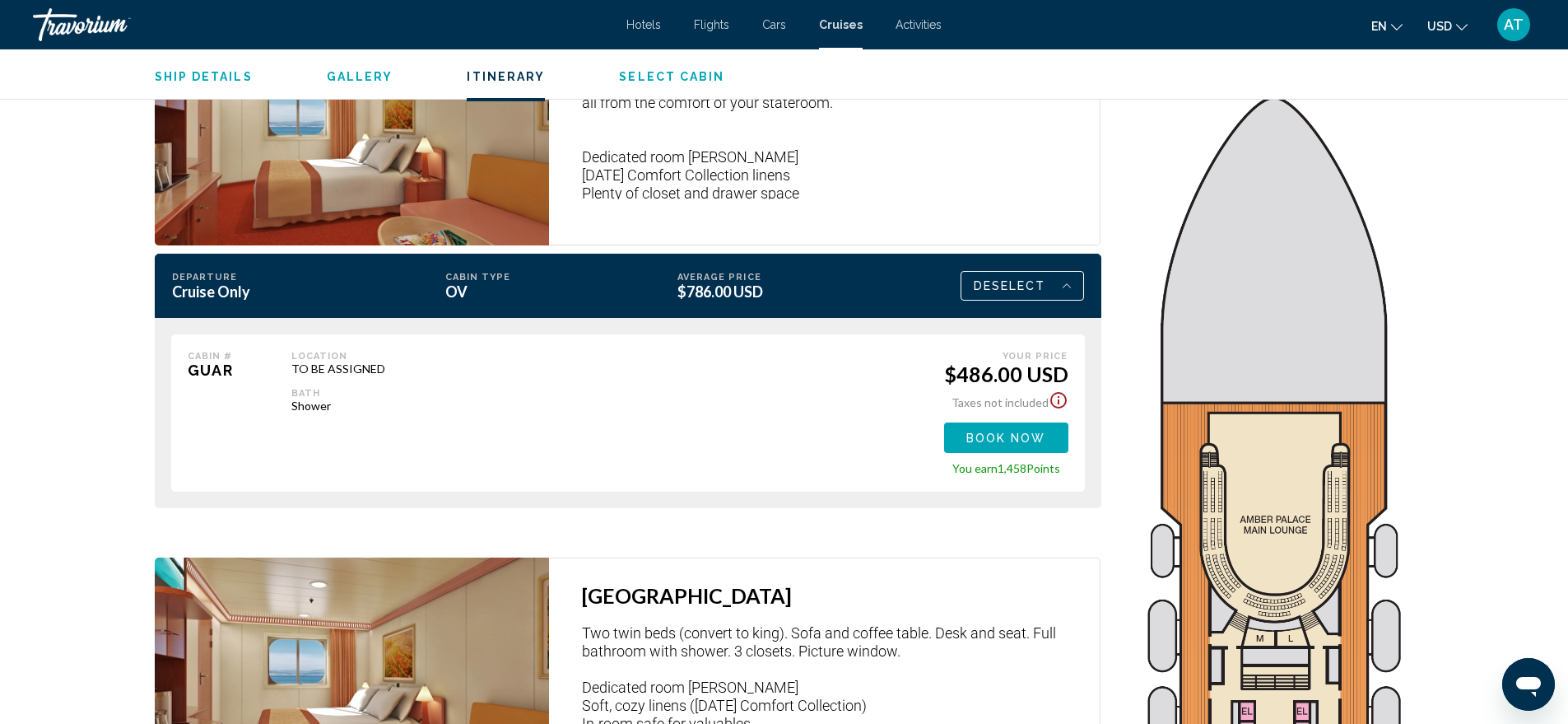
click at [1032, 431] on span "Book now" at bounding box center [1006, 437] width 80 height 14
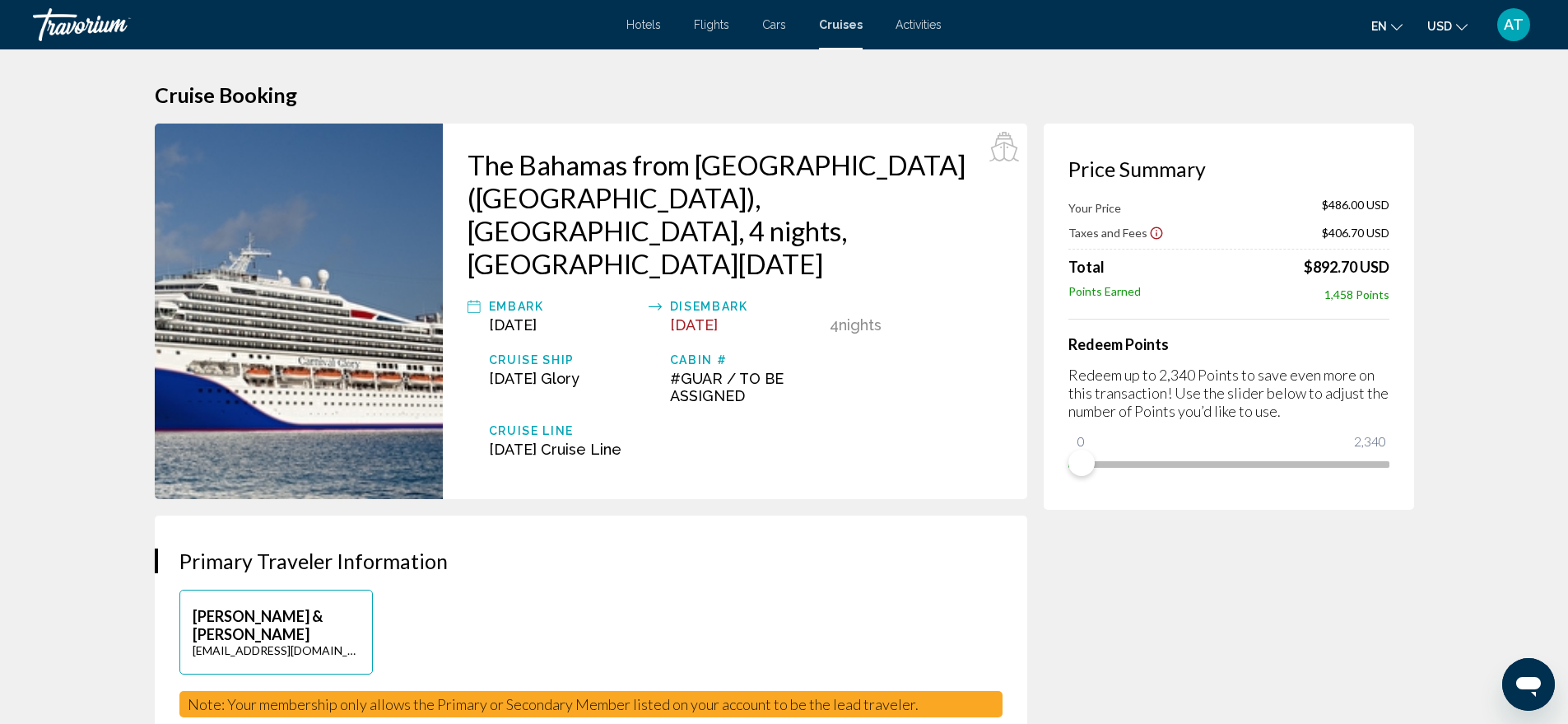
click at [1150, 228] on icon "Show Taxes and Fees disclaimer" at bounding box center [1156, 233] width 13 height 13
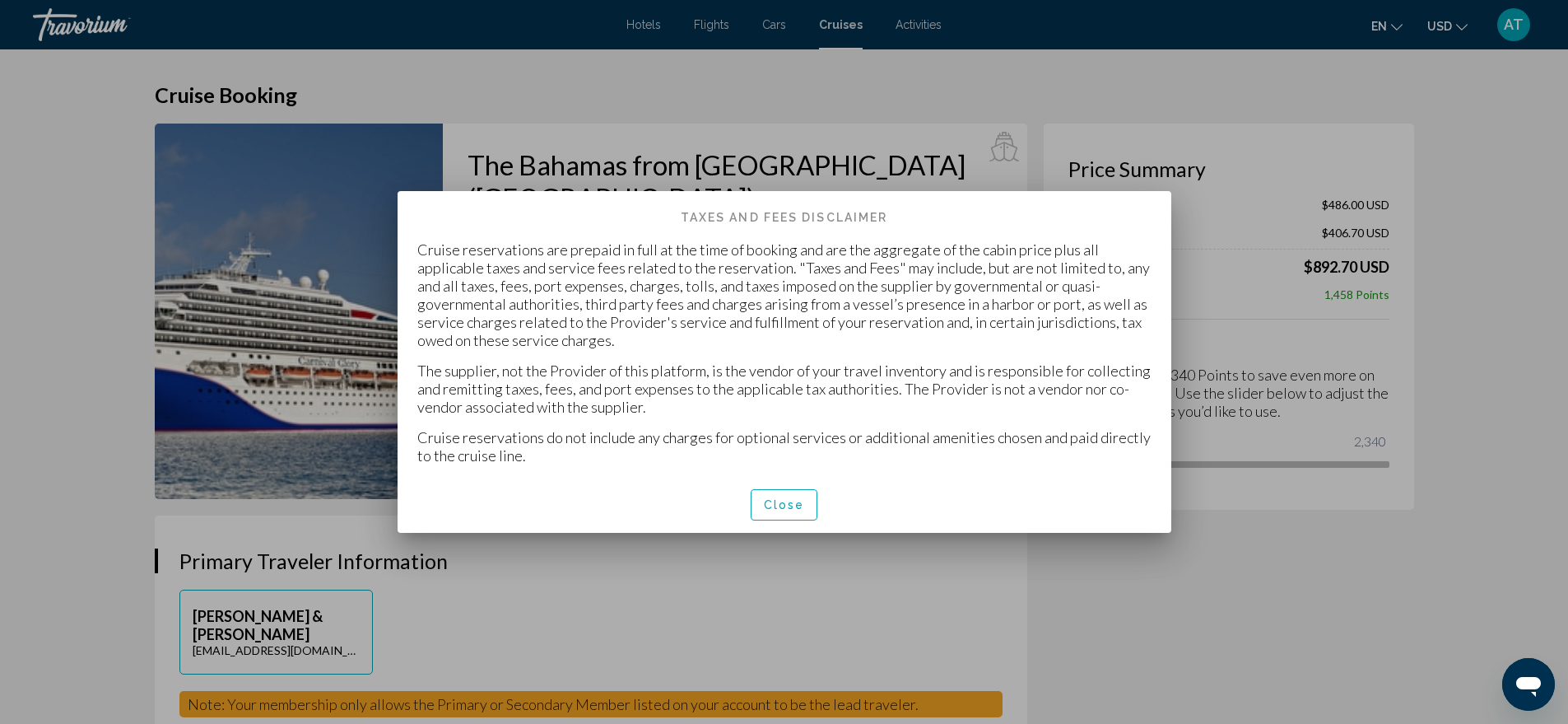
click at [794, 506] on span "Close" at bounding box center [784, 505] width 42 height 14
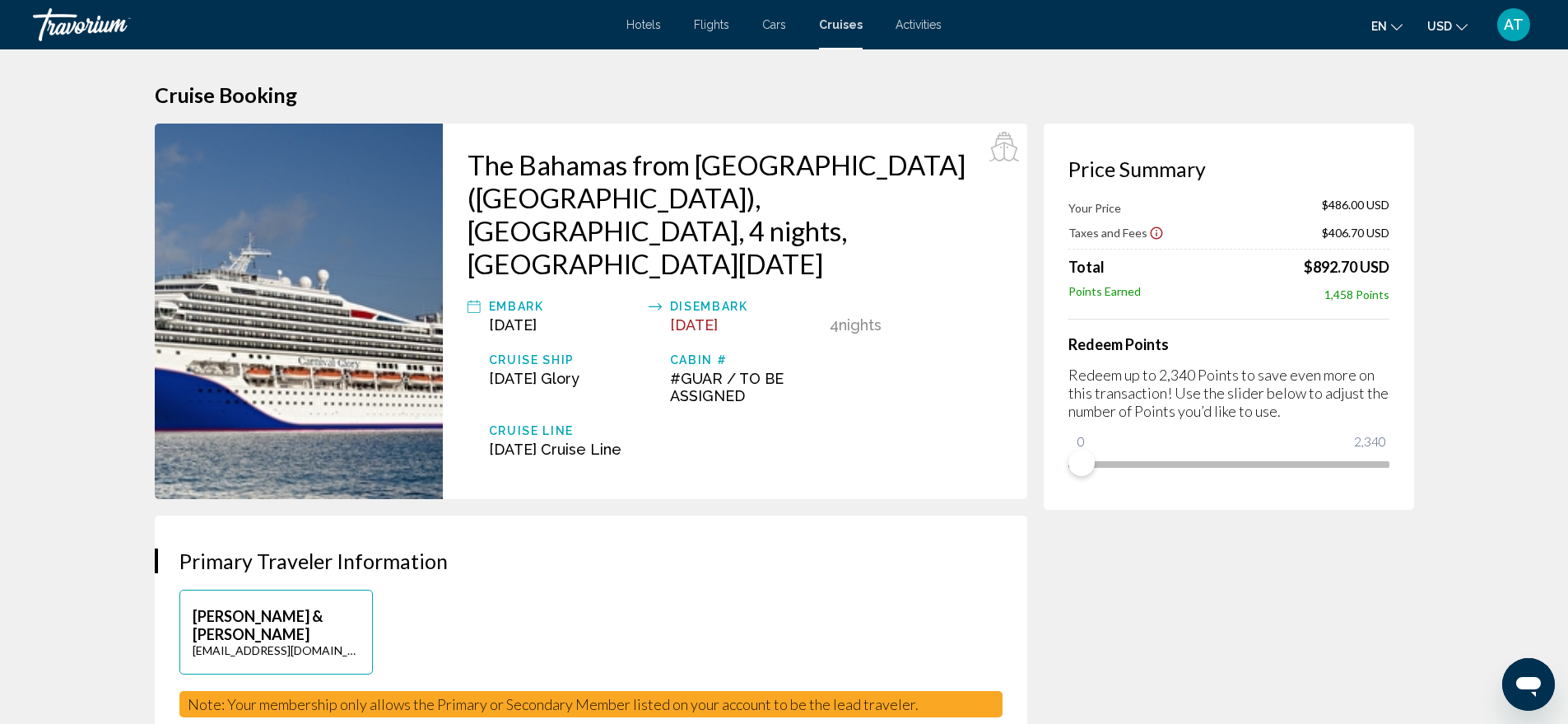
click at [1516, 24] on span "AT" at bounding box center [1514, 24] width 20 height 16
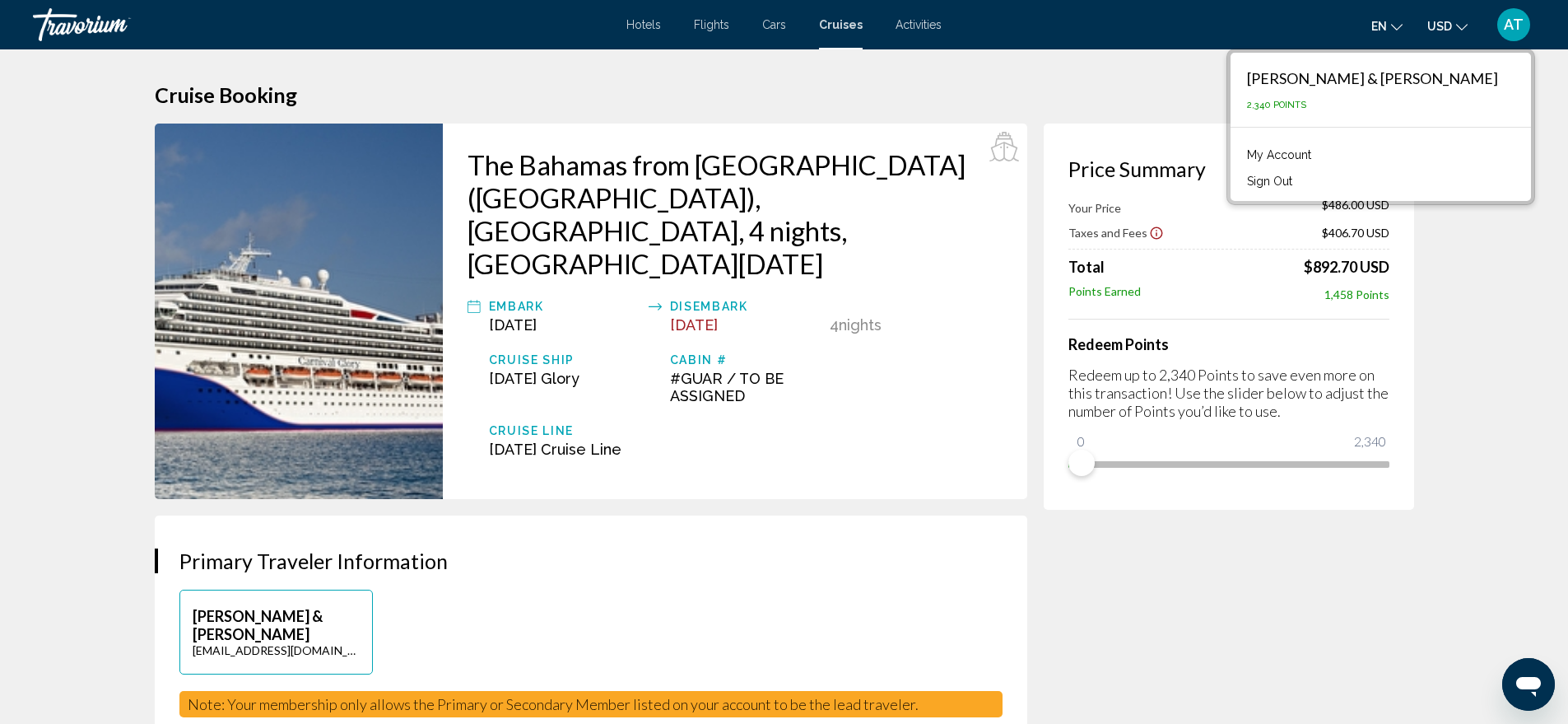
click at [1300, 178] on button "Sign Out" at bounding box center [1270, 182] width 61 height 22
